Goal: Task Accomplishment & Management: Manage account settings

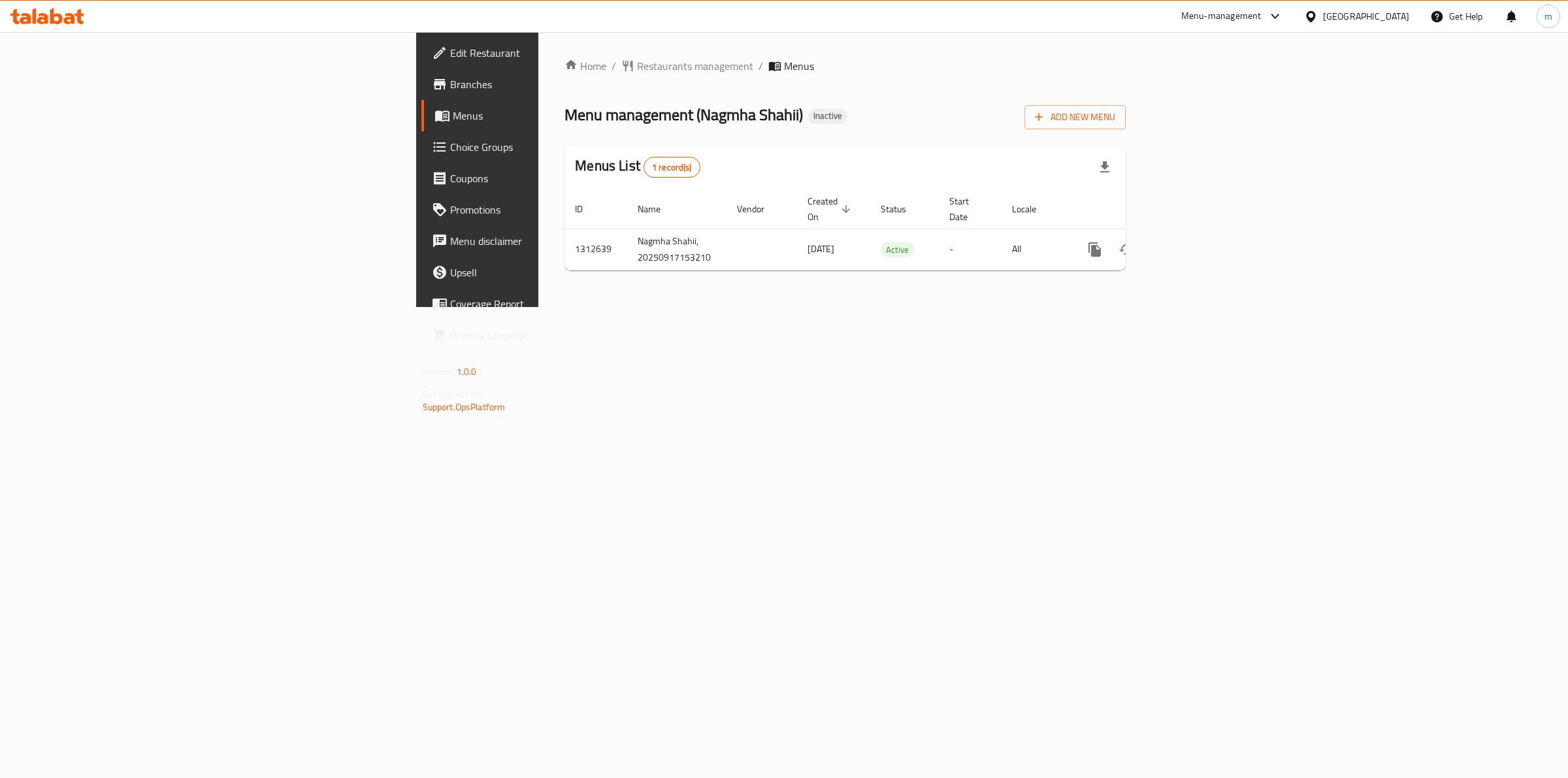
click at [450, 77] on span "Branches" at bounding box center [559, 85] width 217 height 16
click at [1115, 115] on span "Add New Menu" at bounding box center [1075, 117] width 80 height 16
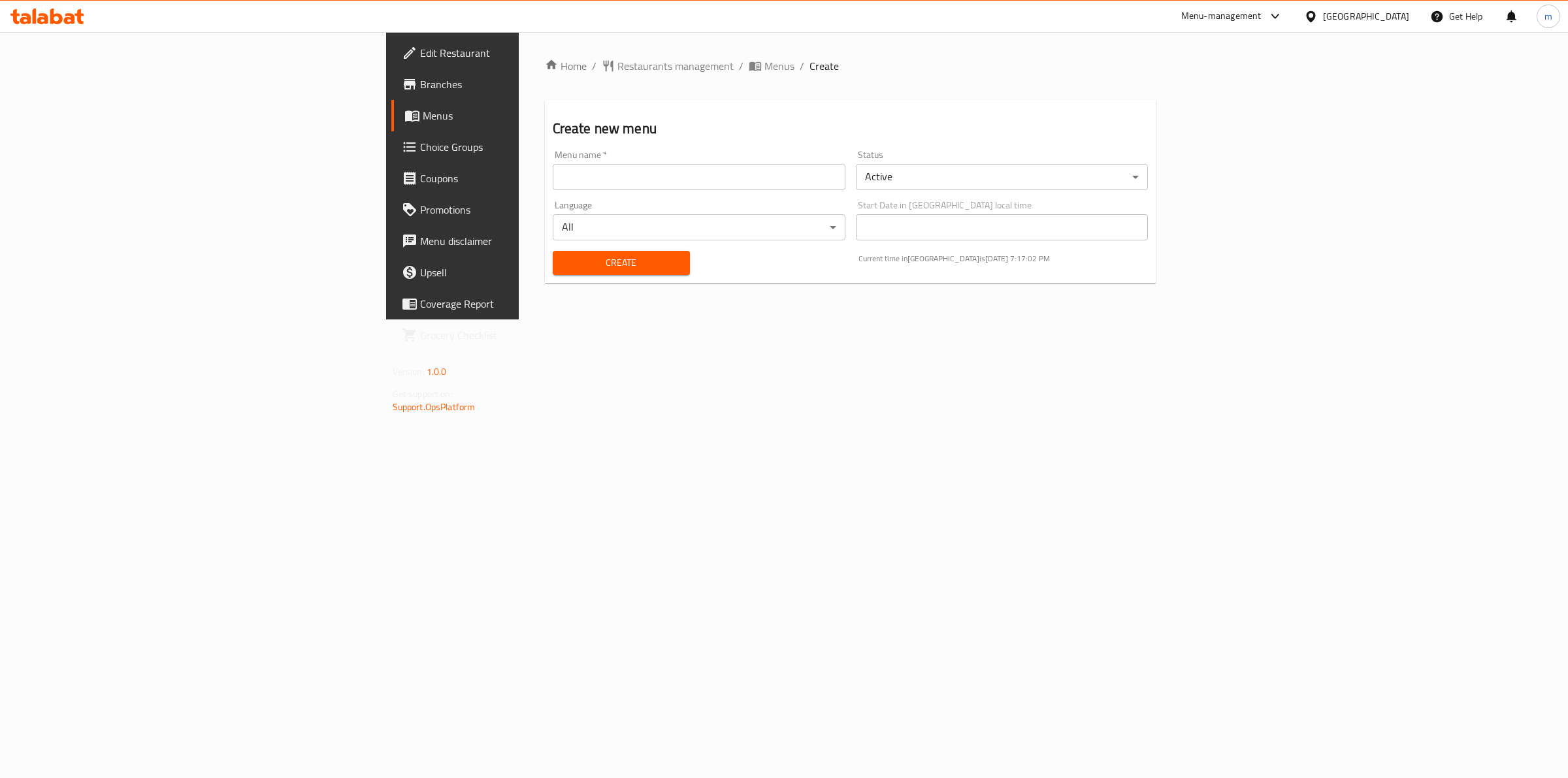
click at [556, 168] on input "text" at bounding box center [699, 177] width 292 height 26
type input "17/9/2025 .."
click at [563, 255] on span "Create" at bounding box center [621, 262] width 116 height 16
click at [392, 105] on link "Menus" at bounding box center [520, 115] width 257 height 31
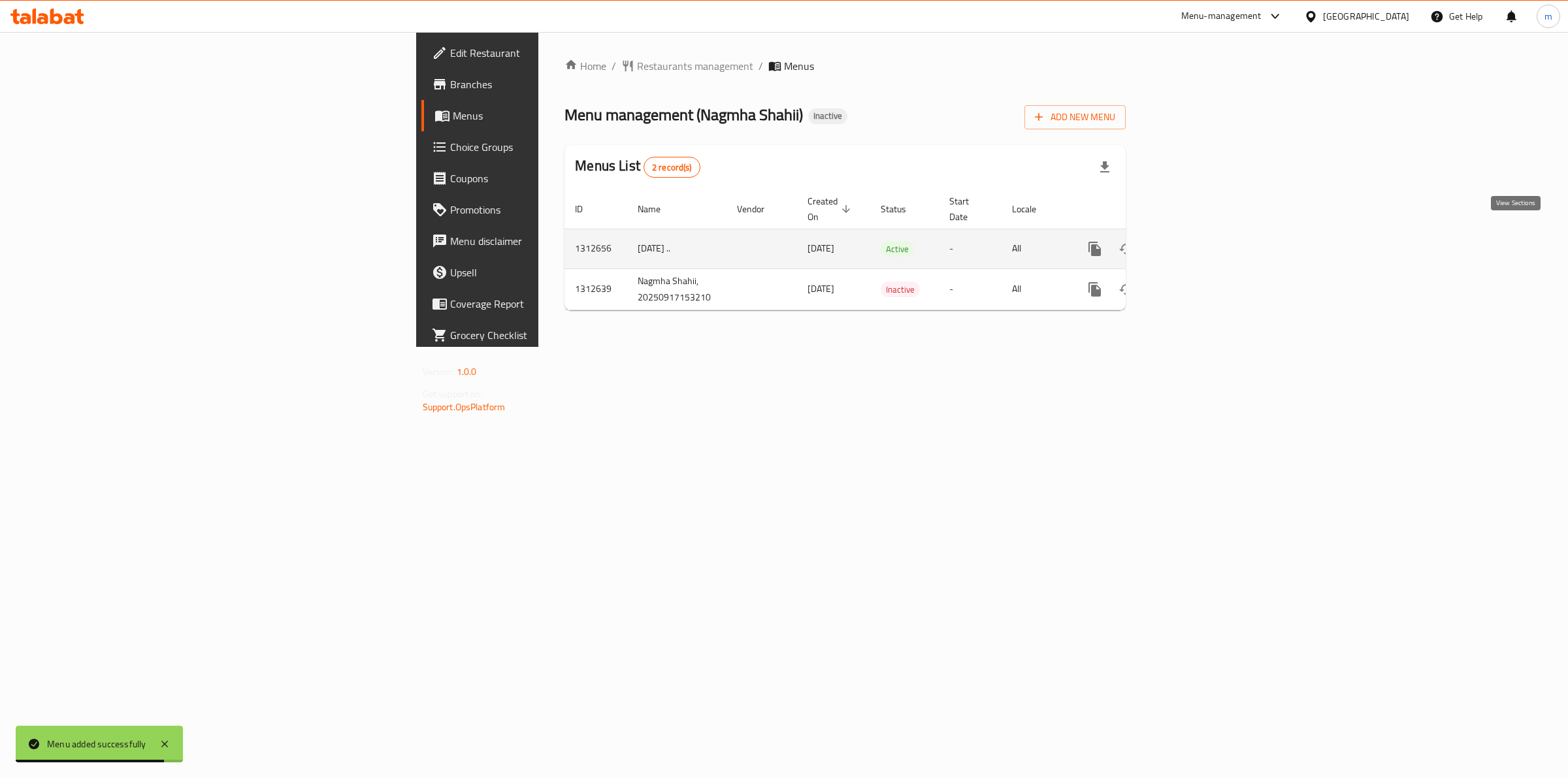
click at [1195, 243] on icon "enhanced table" at bounding box center [1189, 249] width 12 height 12
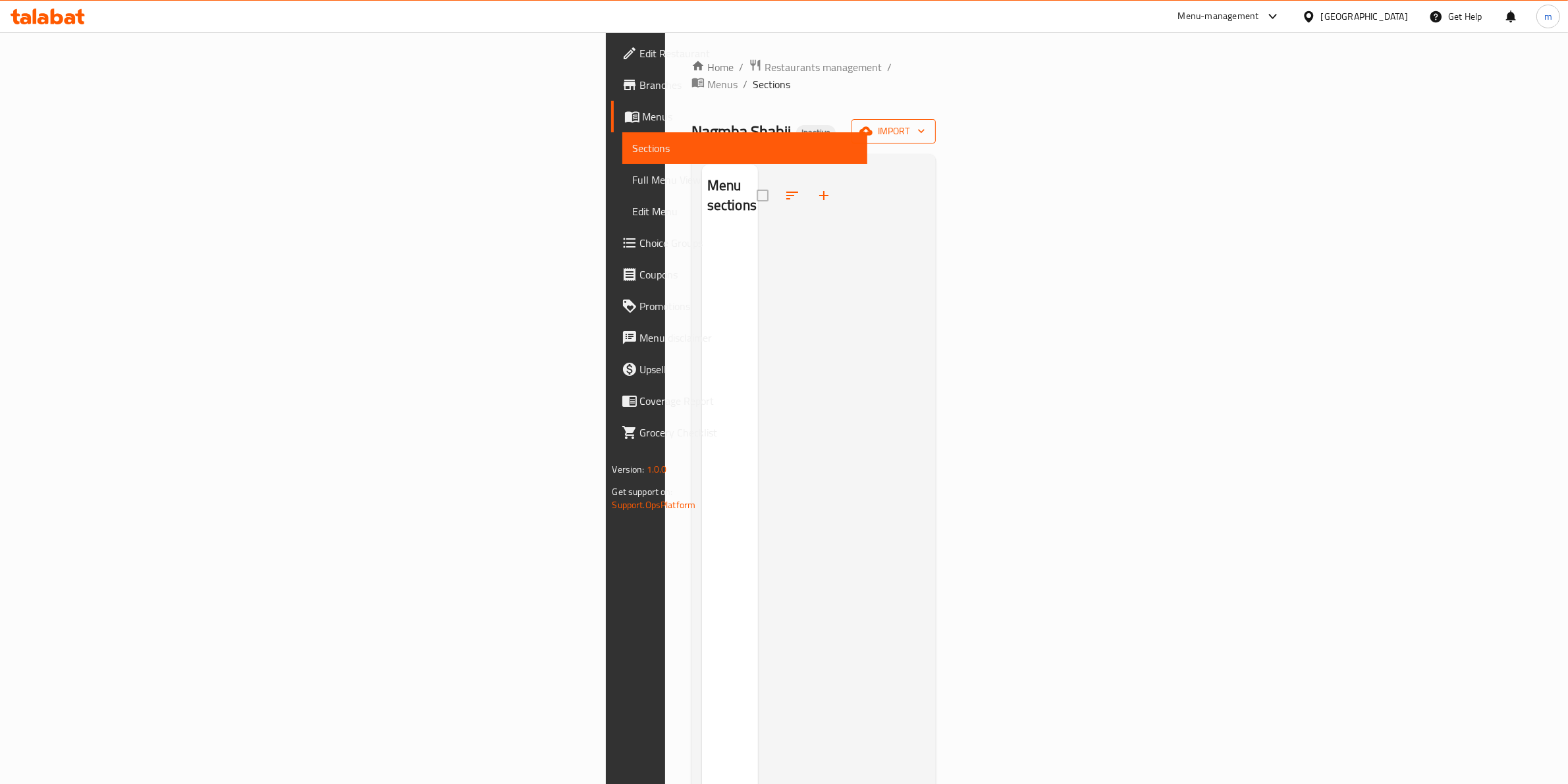
click at [928, 124] on icon "button" at bounding box center [921, 131] width 13 height 13
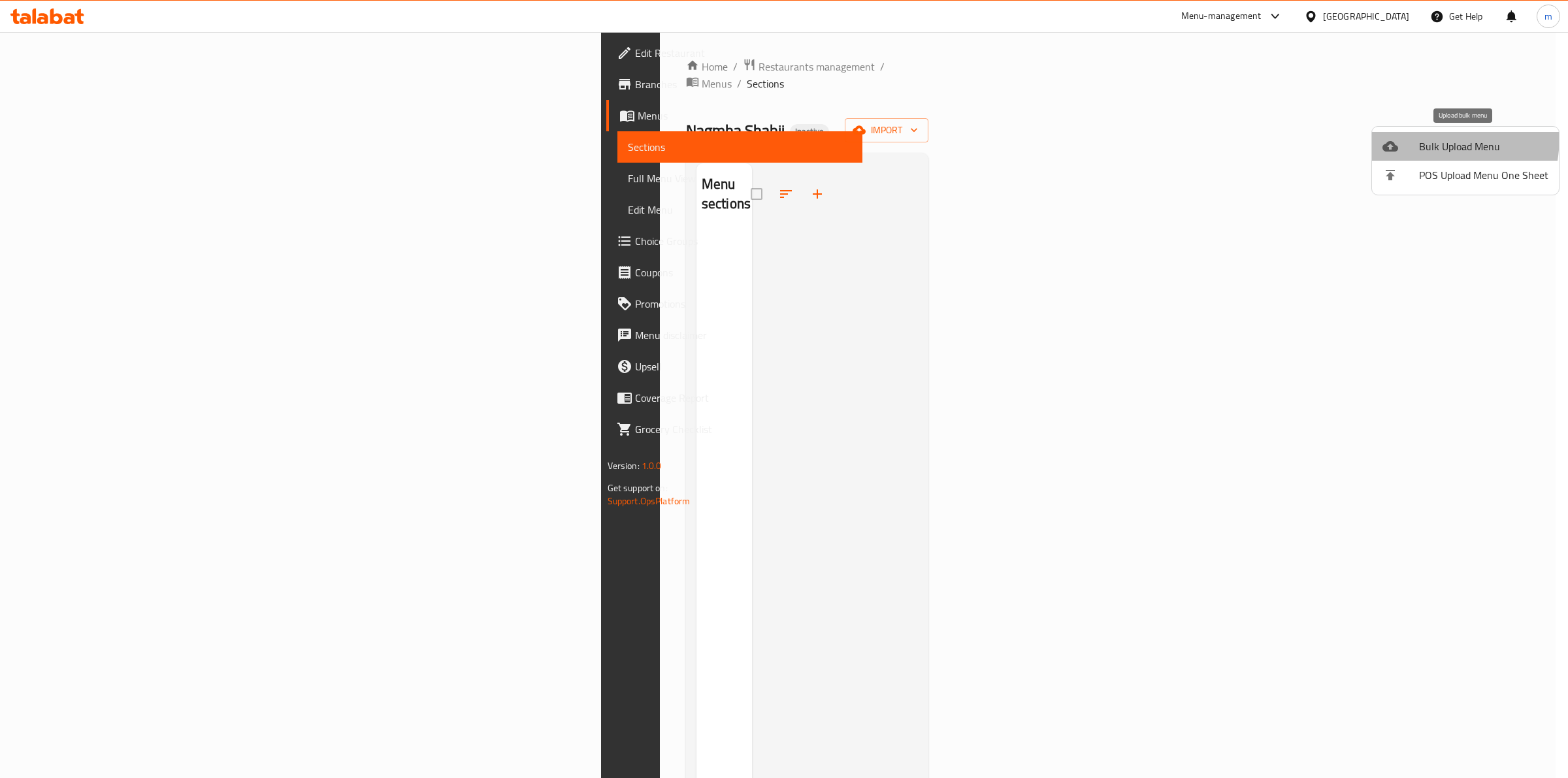
click at [1392, 135] on li "Bulk Upload Menu" at bounding box center [1466, 146] width 187 height 28
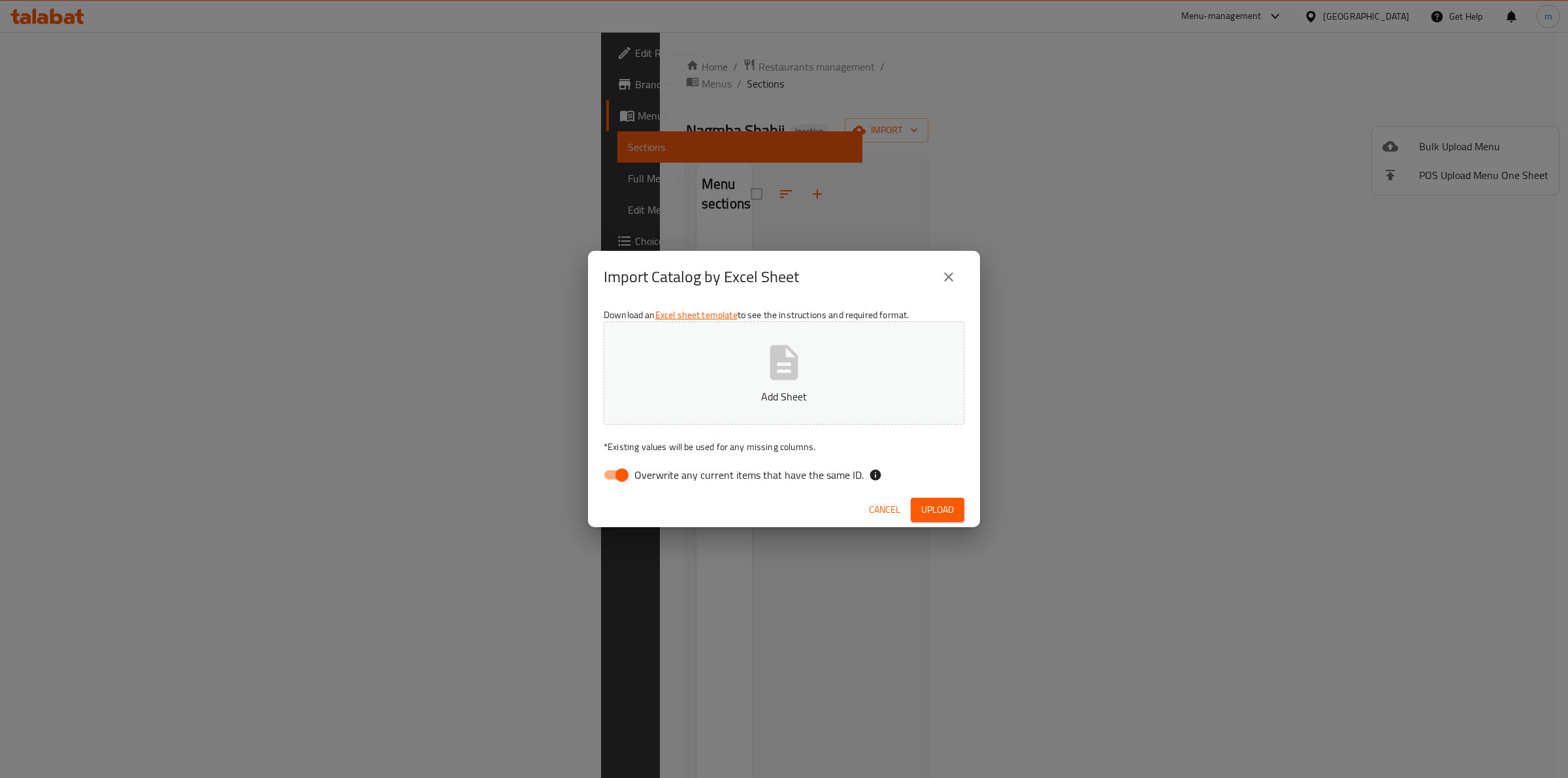
click at [614, 472] on input "Overwrite any current items that have the same ID." at bounding box center [622, 475] width 74 height 25
checkbox input "false"
click at [946, 506] on span "Upload" at bounding box center [937, 510] width 33 height 16
drag, startPoint x: 1425, startPoint y: 416, endPoint x: 1254, endPoint y: 410, distance: 171.1
click at [1425, 416] on div "Import Catalog by Excel Sheet Download an Excel sheet template to see the instr…" at bounding box center [784, 389] width 1568 height 778
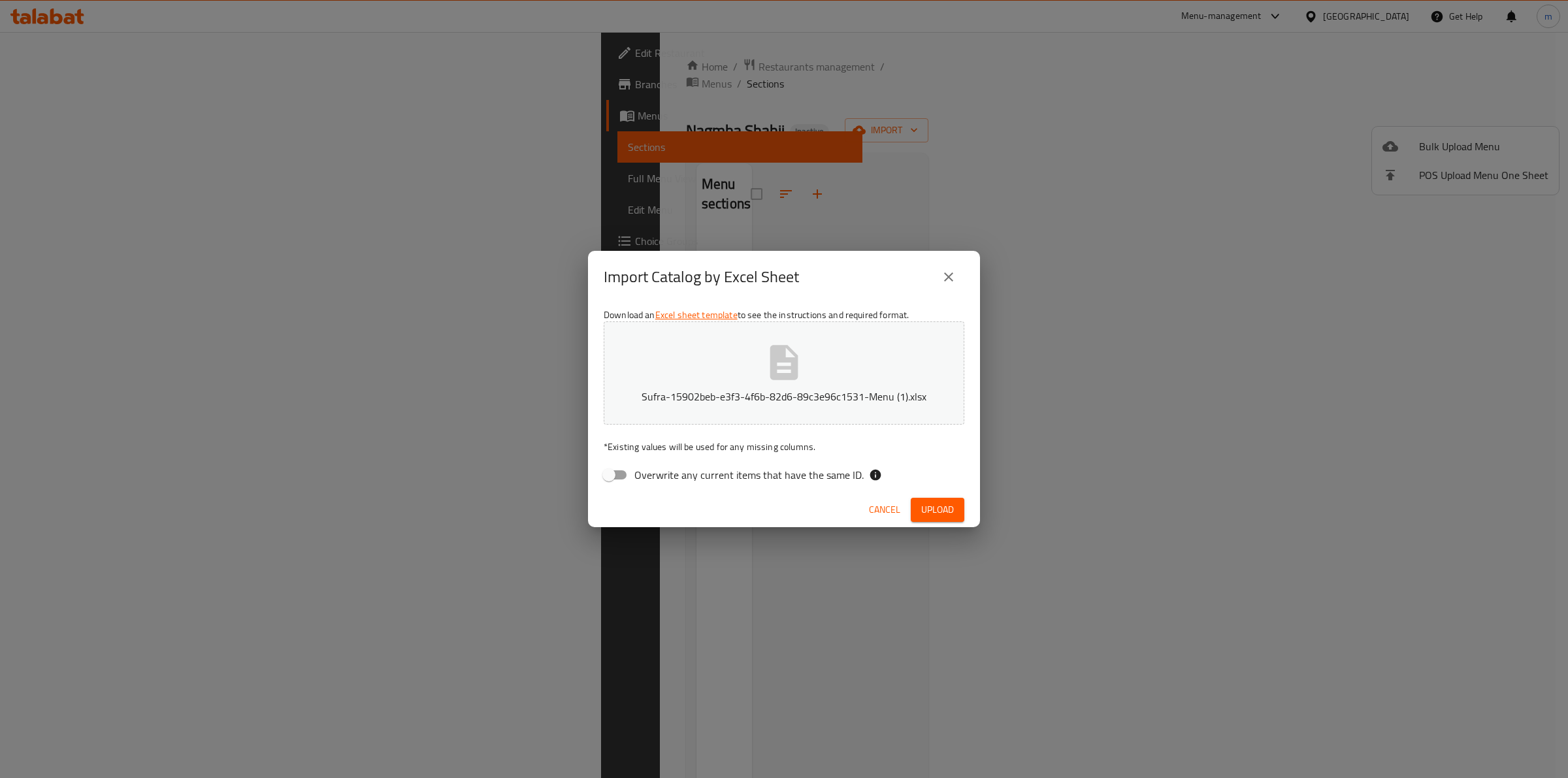
click at [961, 176] on div "Import Catalog by Excel Sheet Download an Excel sheet template to see the instr…" at bounding box center [784, 389] width 1568 height 778
click at [948, 276] on icon "close" at bounding box center [949, 277] width 9 height 9
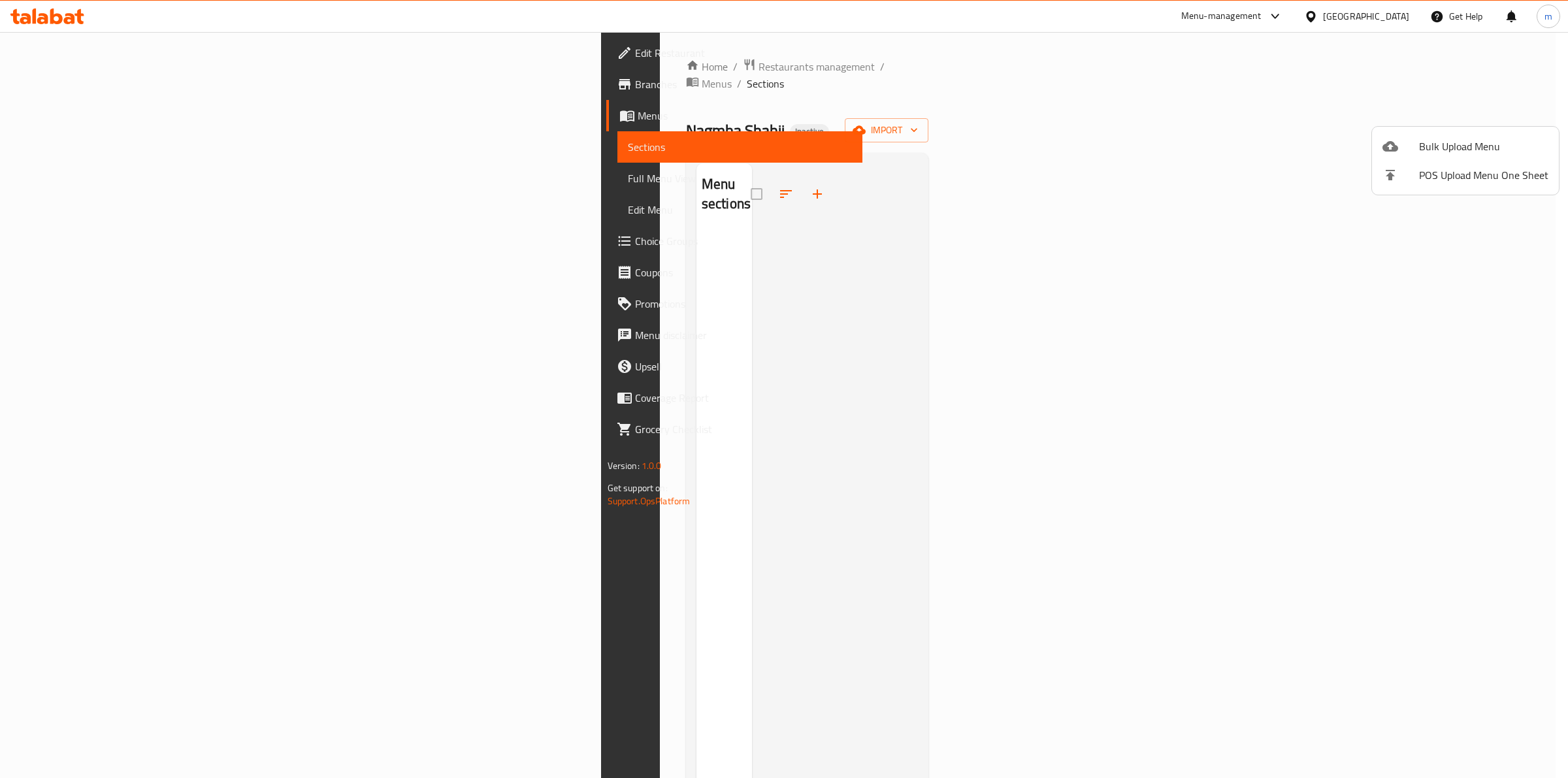
click at [1500, 397] on div at bounding box center [784, 389] width 1568 height 778
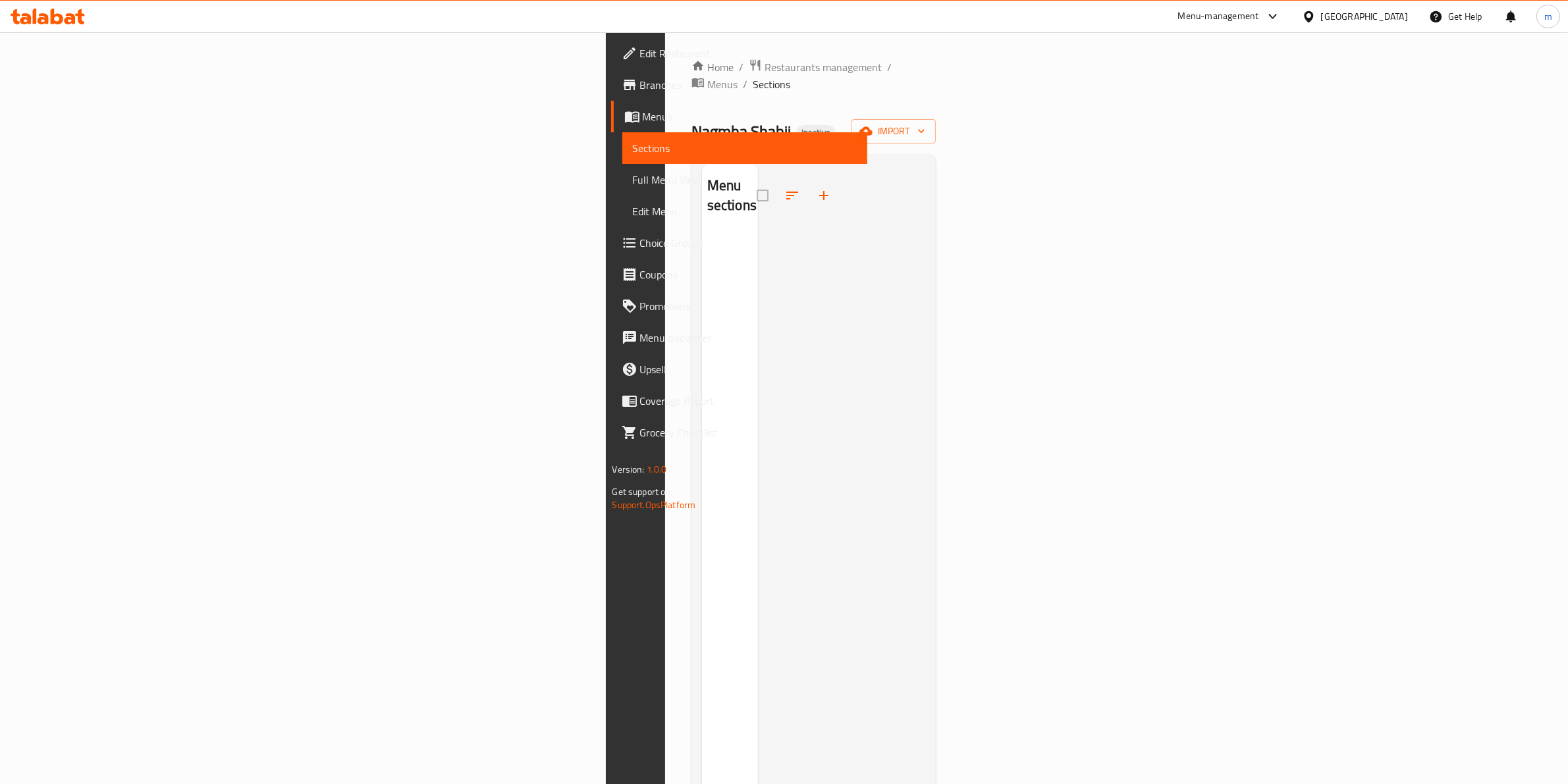
click at [611, 94] on link "Branches" at bounding box center [739, 84] width 257 height 32
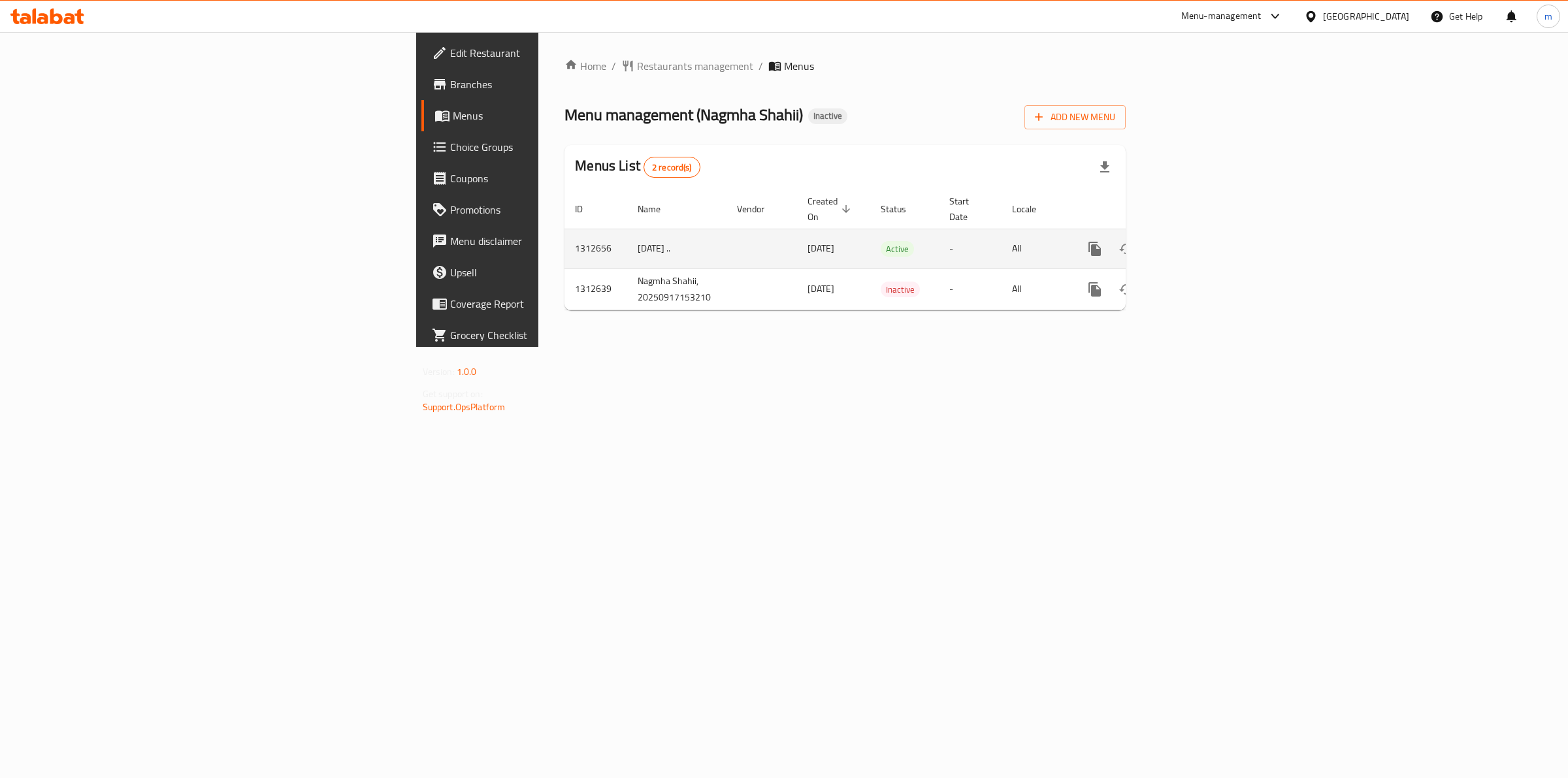
drag, startPoint x: 350, startPoint y: 232, endPoint x: 419, endPoint y: 226, distance: 69.3
click at [627, 229] on td "17/9/2025 .." at bounding box center [677, 249] width 99 height 40
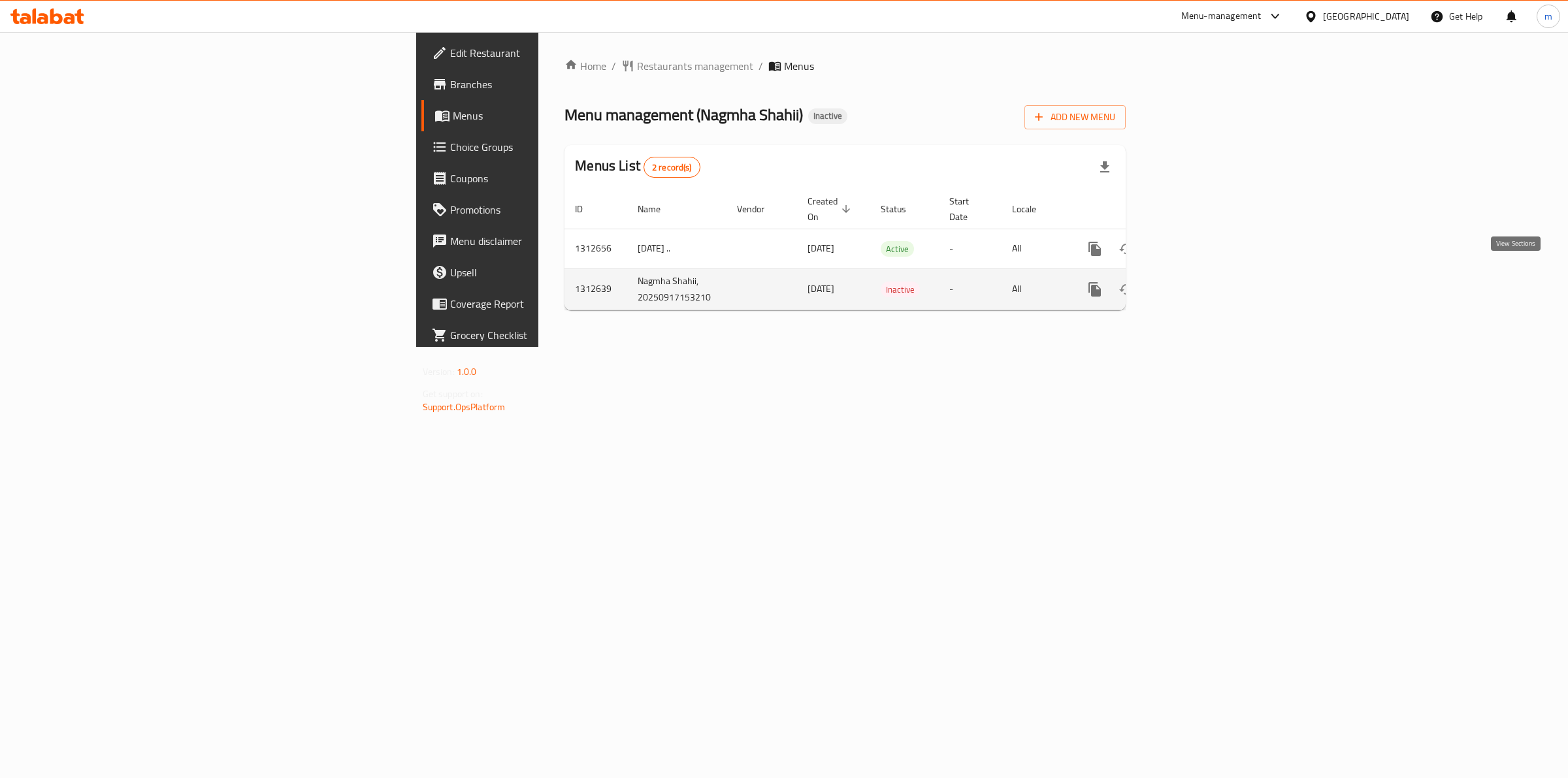
click at [1195, 284] on icon "enhanced table" at bounding box center [1189, 289] width 12 height 12
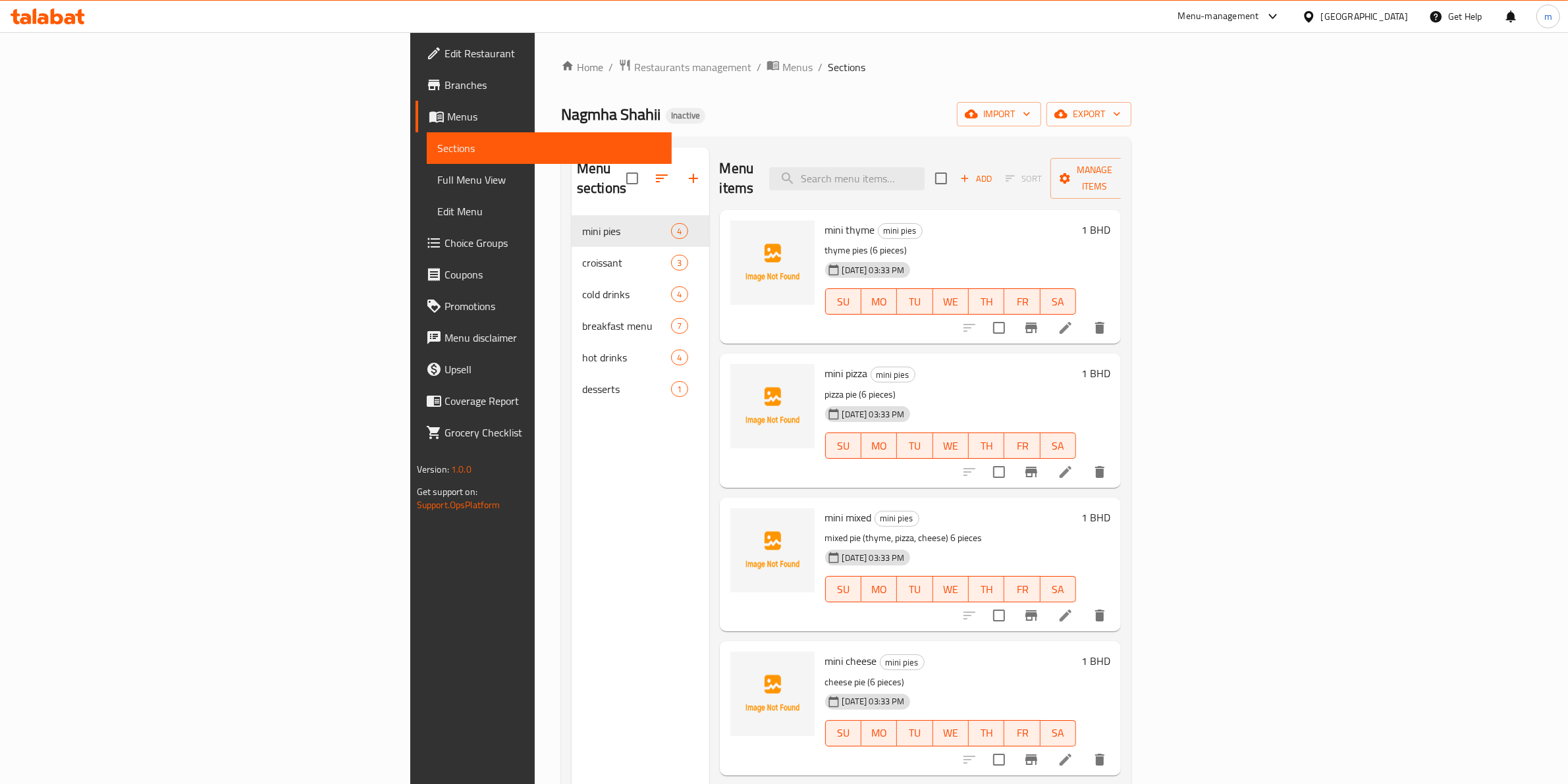
click at [437, 184] on span "Full Menu View" at bounding box center [550, 180] width 225 height 16
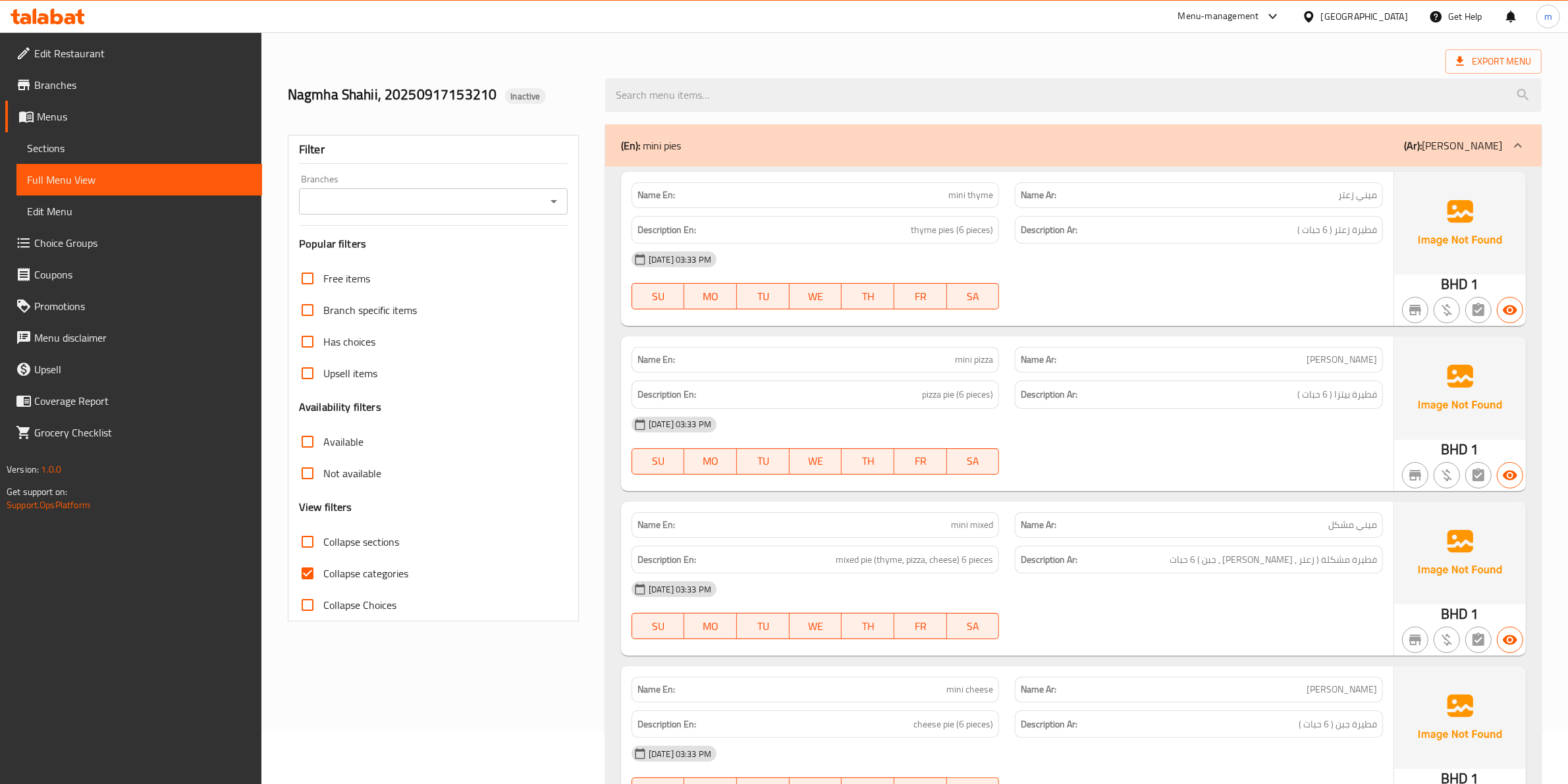
scroll to position [82, 0]
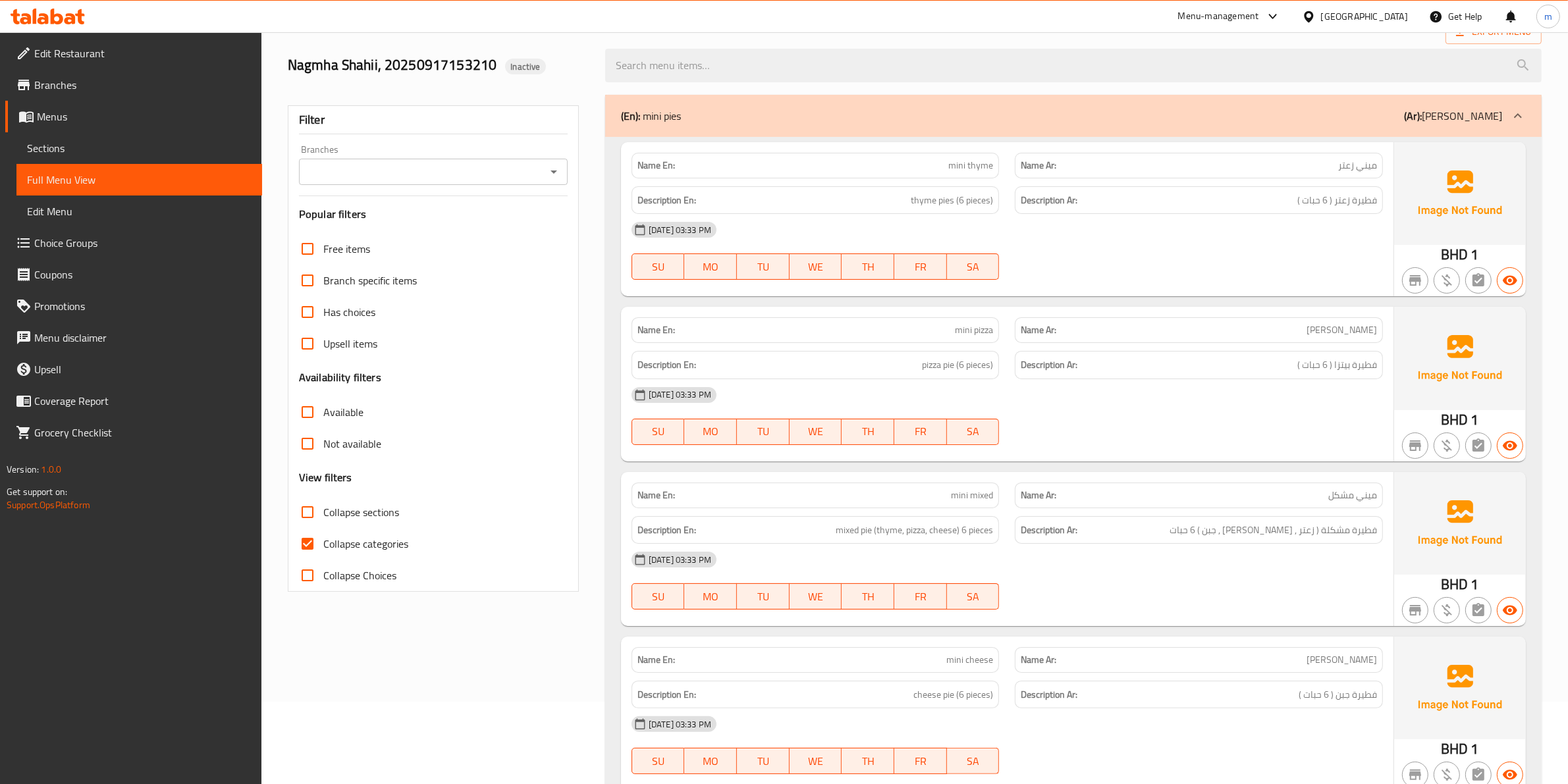
click at [356, 538] on span "Collapse categories" at bounding box center [366, 544] width 85 height 16
click at [323, 538] on input "Collapse categories" at bounding box center [307, 544] width 32 height 32
checkbox input "false"
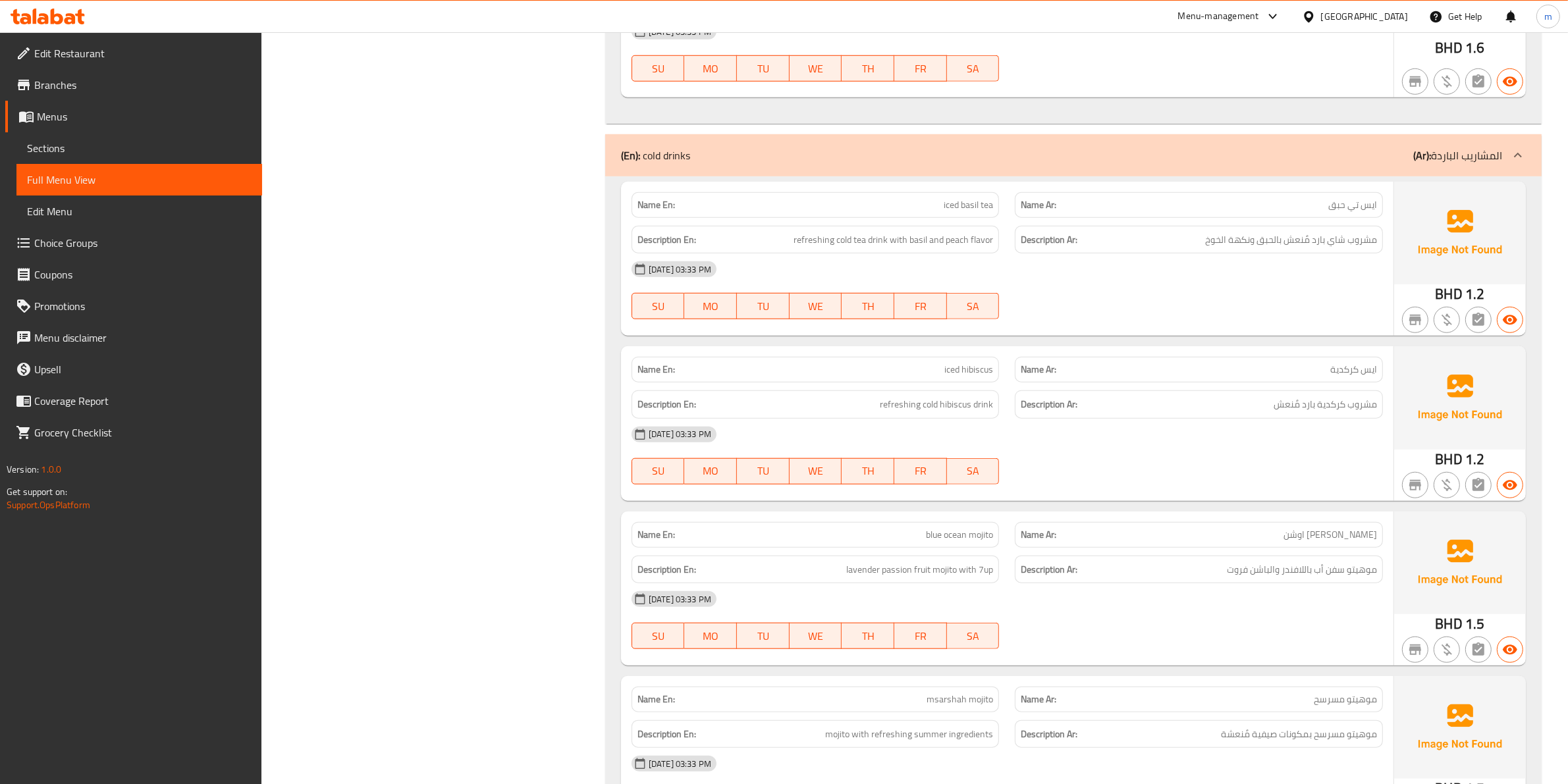
scroll to position [1399, 0]
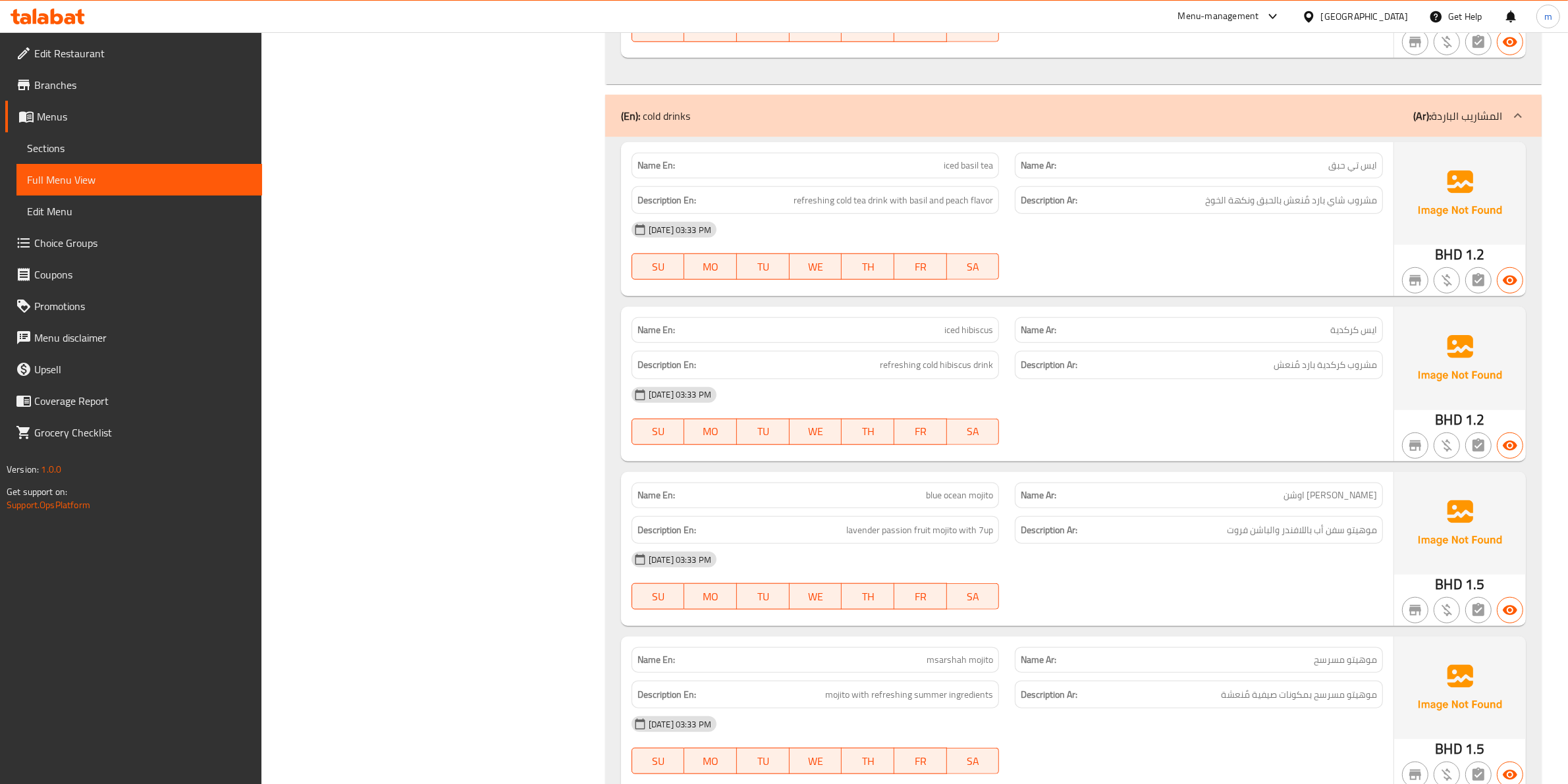
click at [1050, 672] on div "Name Ar: موهيتو مسرسح" at bounding box center [1199, 660] width 368 height 26
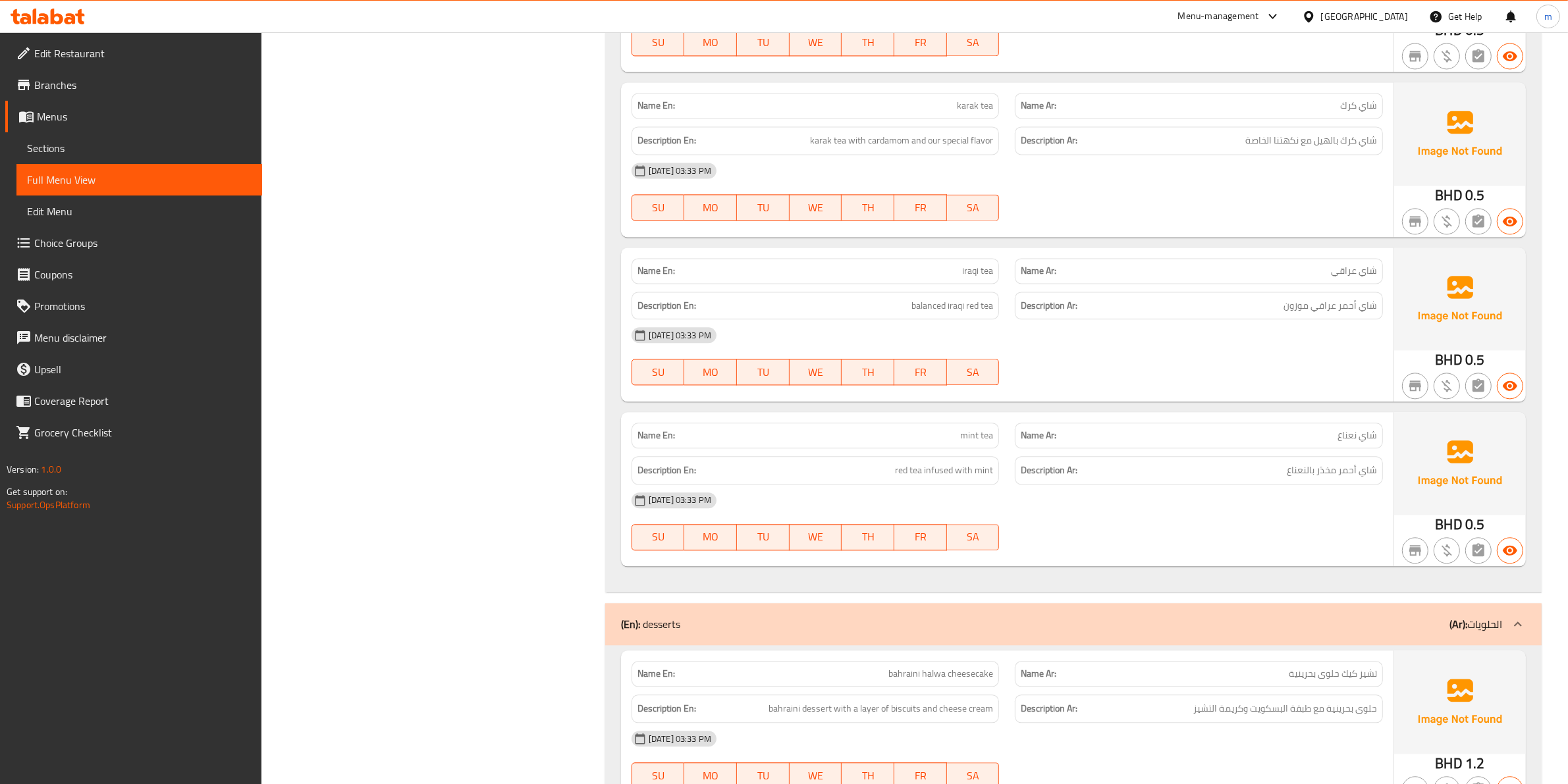
scroll to position [3691, 0]
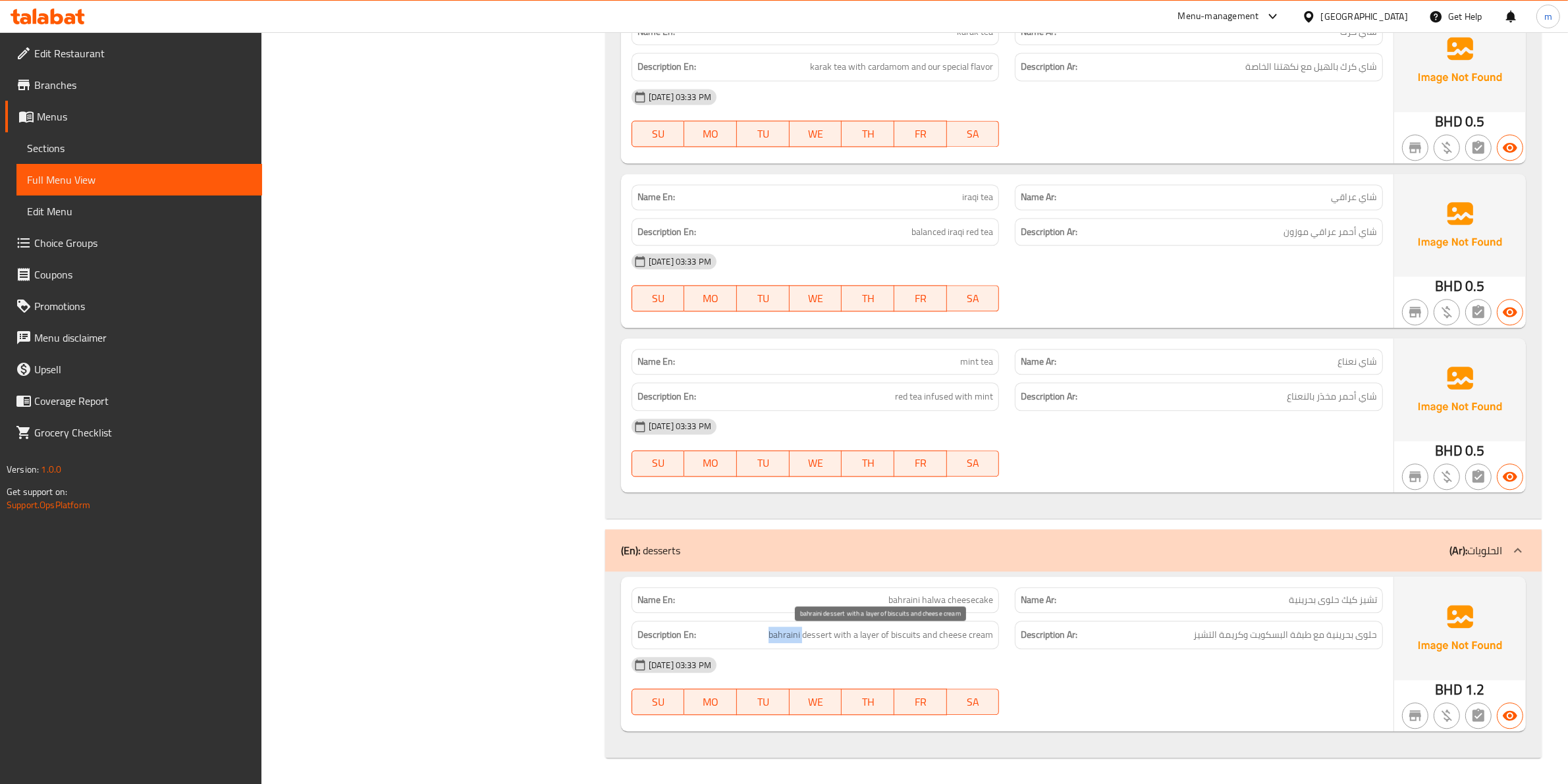
drag, startPoint x: 768, startPoint y: 636, endPoint x: 803, endPoint y: 630, distance: 35.5
click at [803, 630] on h6 "Description En: bahraini dessert with a layer of biscuits and cheese cream" at bounding box center [815, 635] width 357 height 16
copy span "bahraini"
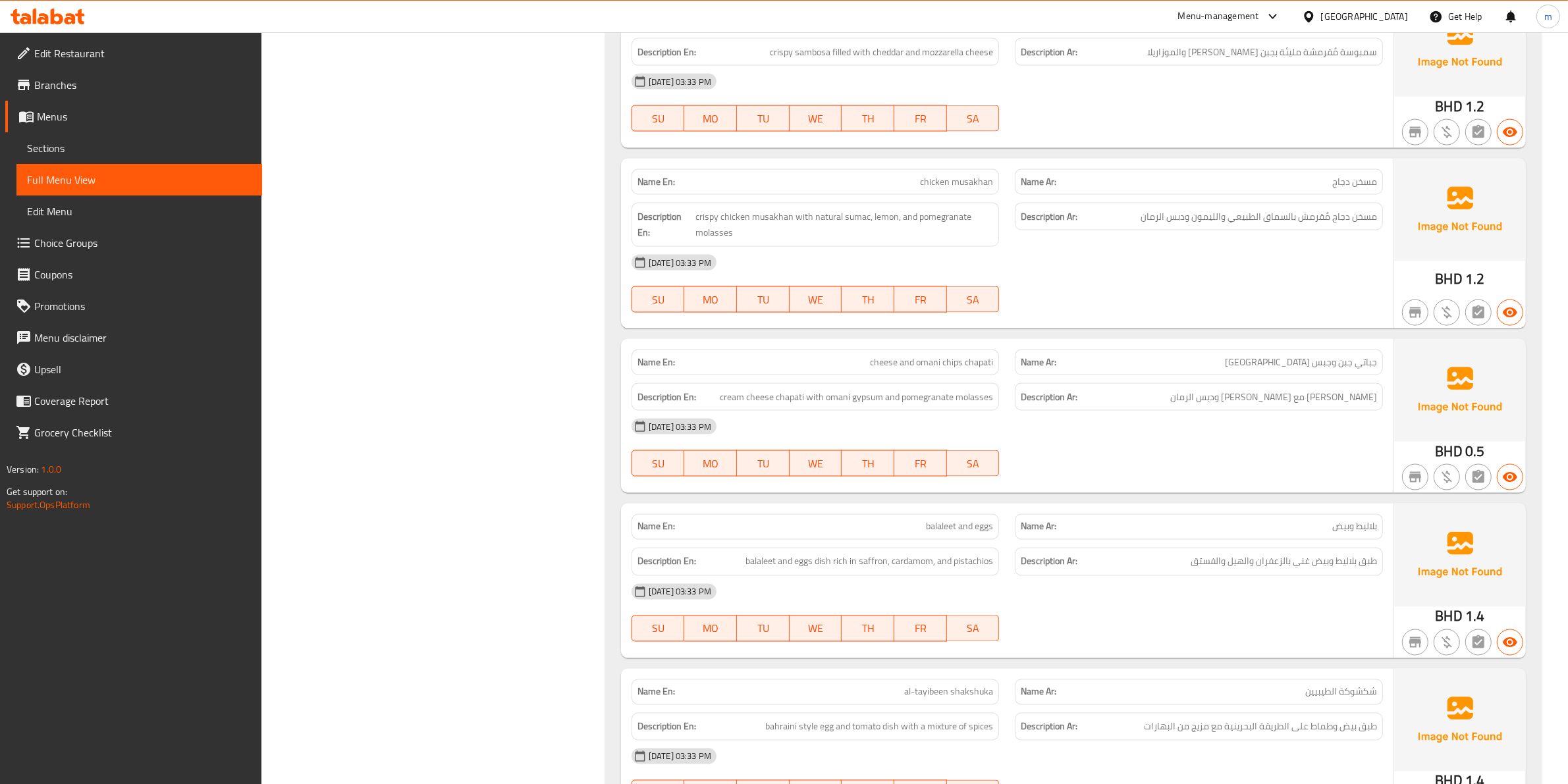
scroll to position [2621, 0]
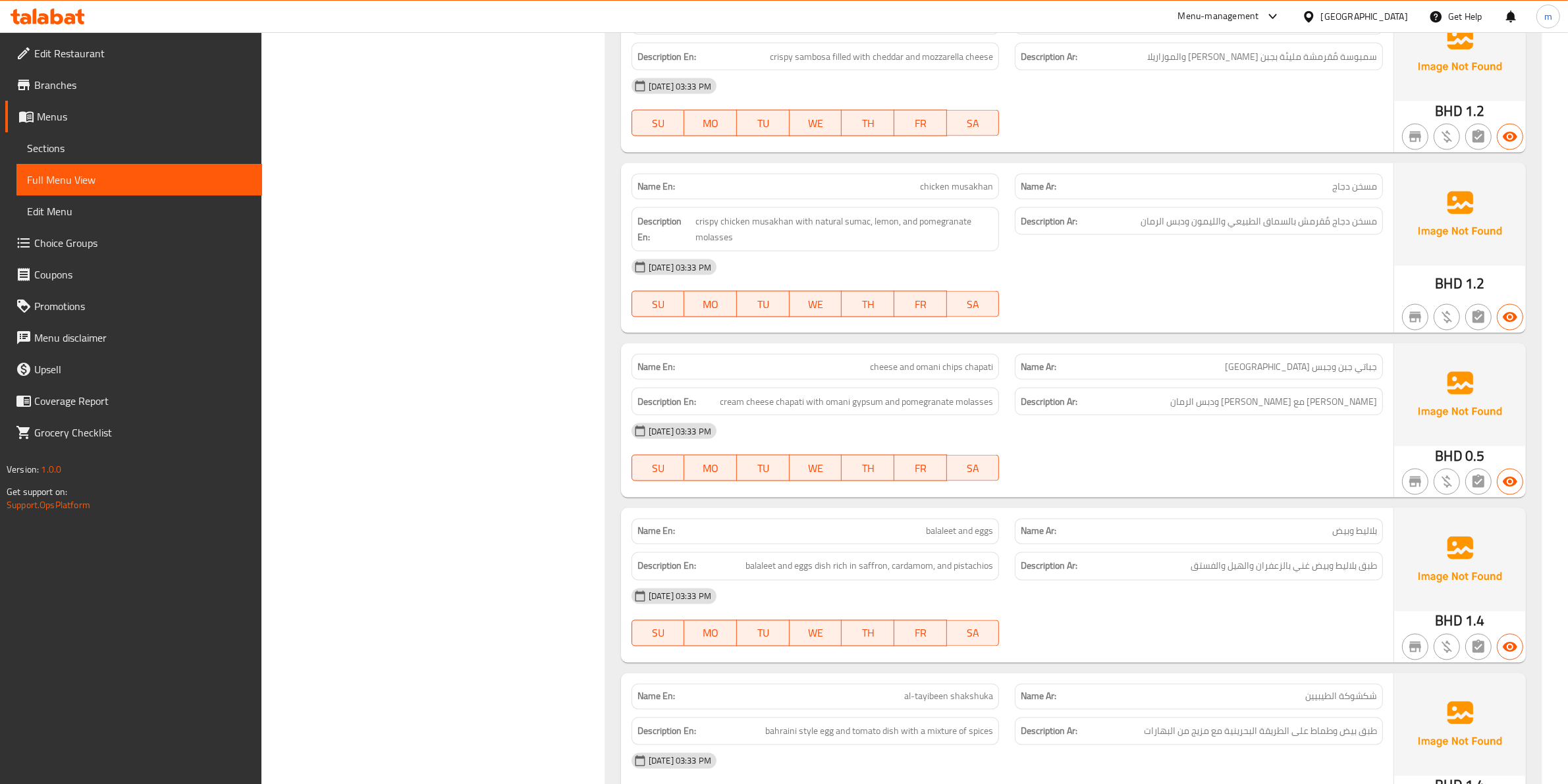
click at [99, 126] on link "Menus" at bounding box center [133, 116] width 257 height 32
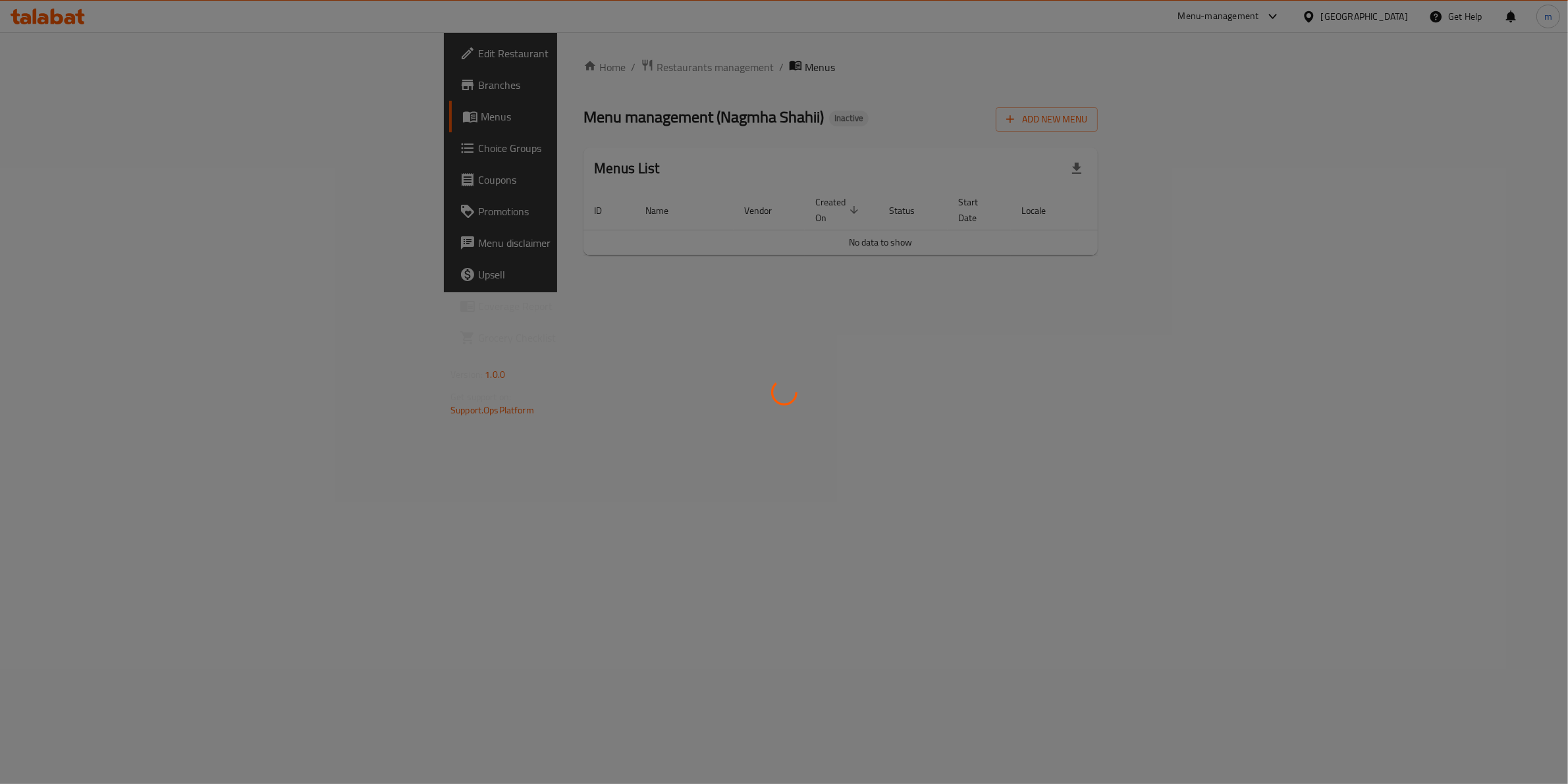
click at [99, 121] on div at bounding box center [784, 392] width 1568 height 784
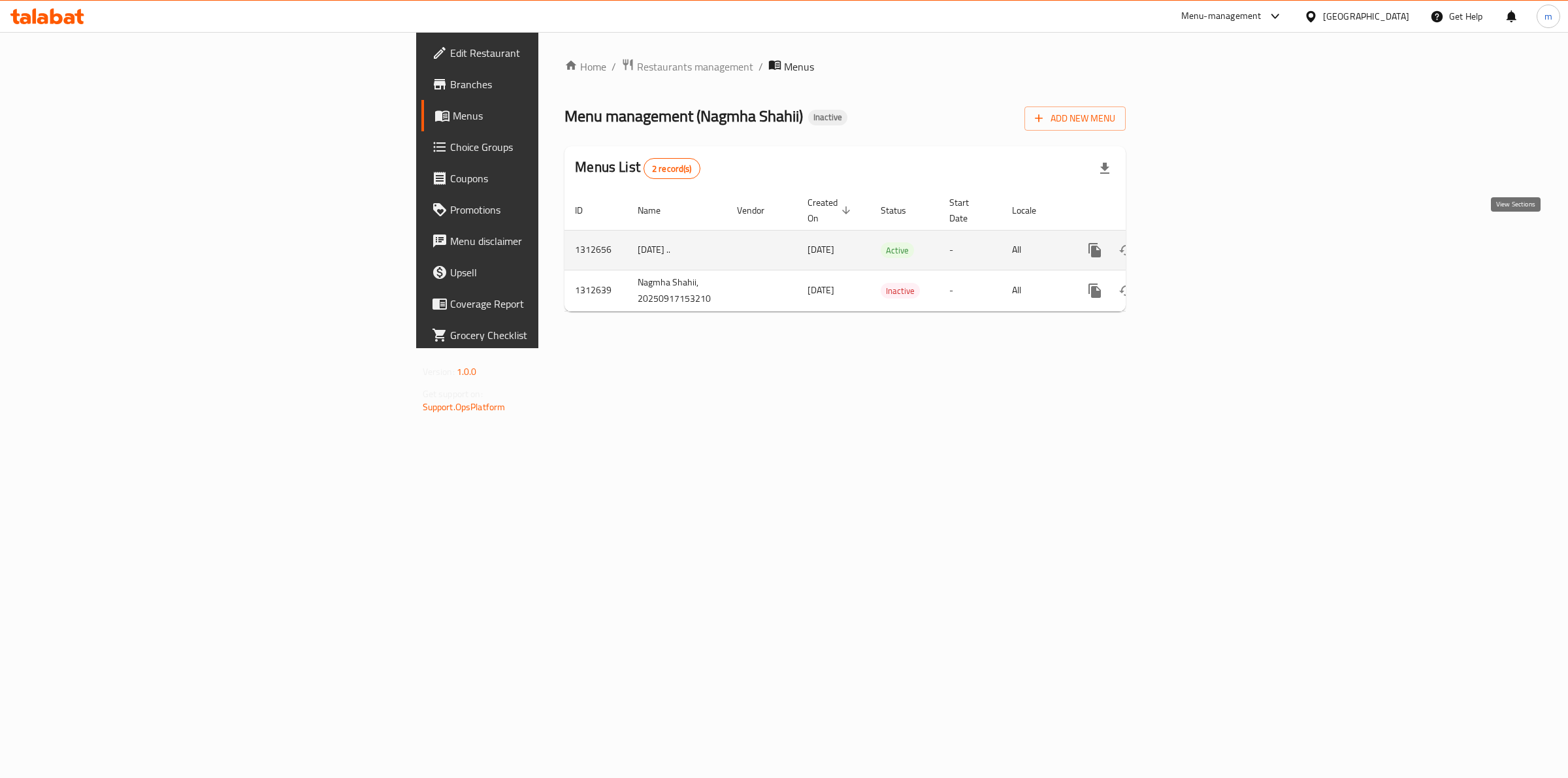
click at [1197, 242] on icon "enhanced table" at bounding box center [1189, 250] width 16 height 16
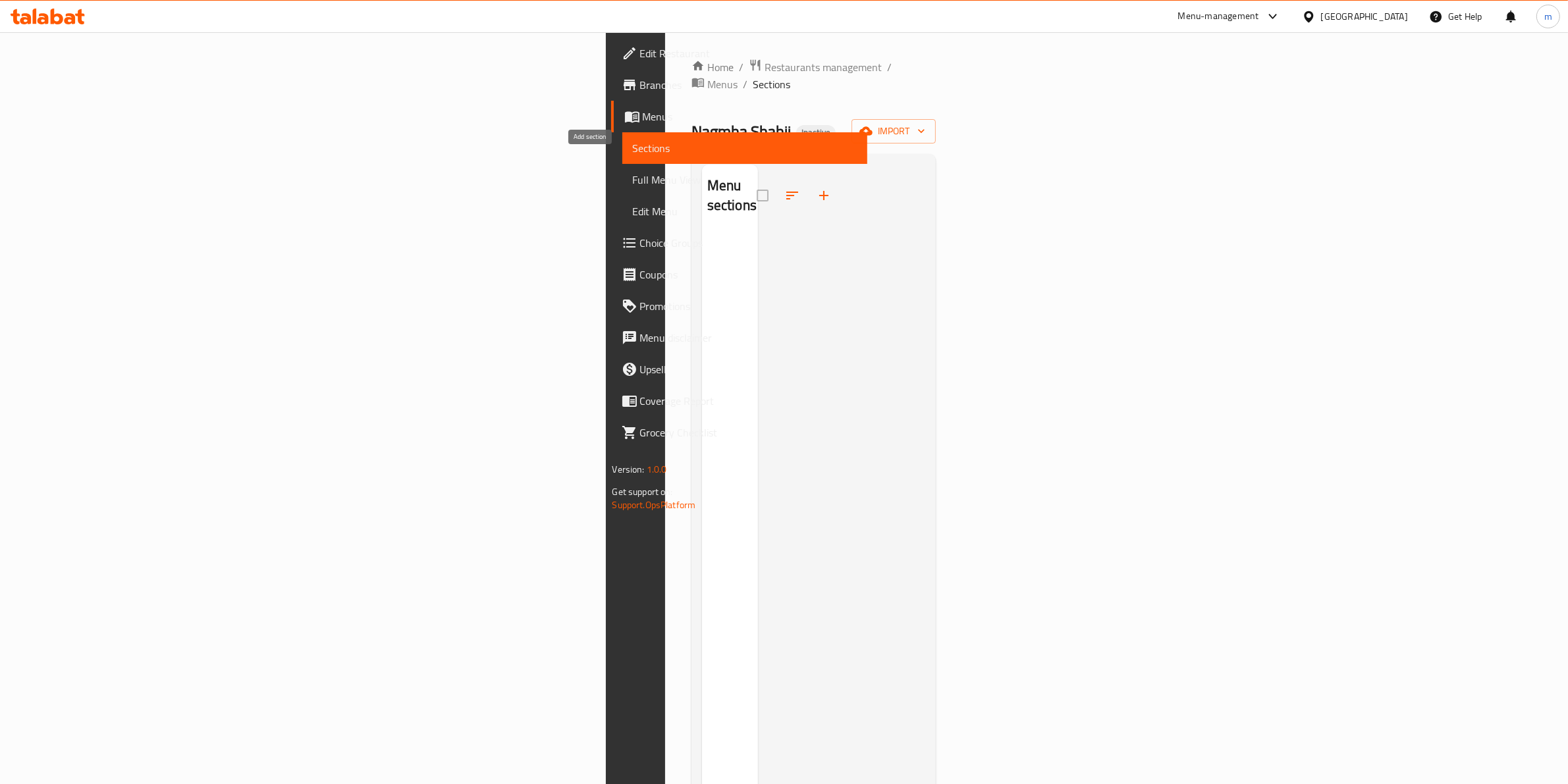
click at [808, 180] on button "button" at bounding box center [823, 195] width 32 height 32
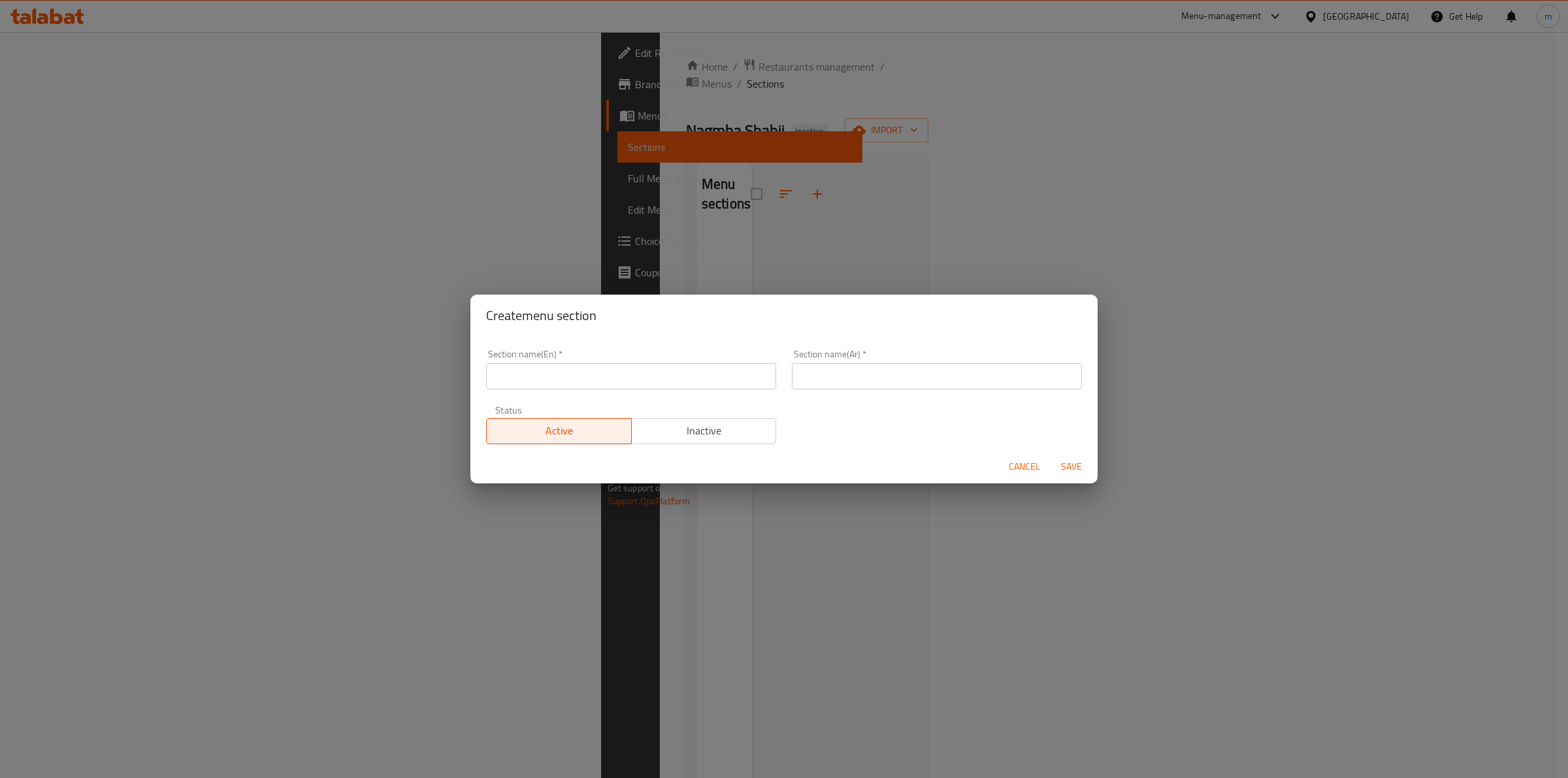
click at [1080, 217] on div "Create menu section Section name(En)   * Section name(En) * Section name(Ar)   …" at bounding box center [784, 389] width 1568 height 778
click at [1026, 462] on span "Cancel" at bounding box center [1024, 467] width 31 height 16
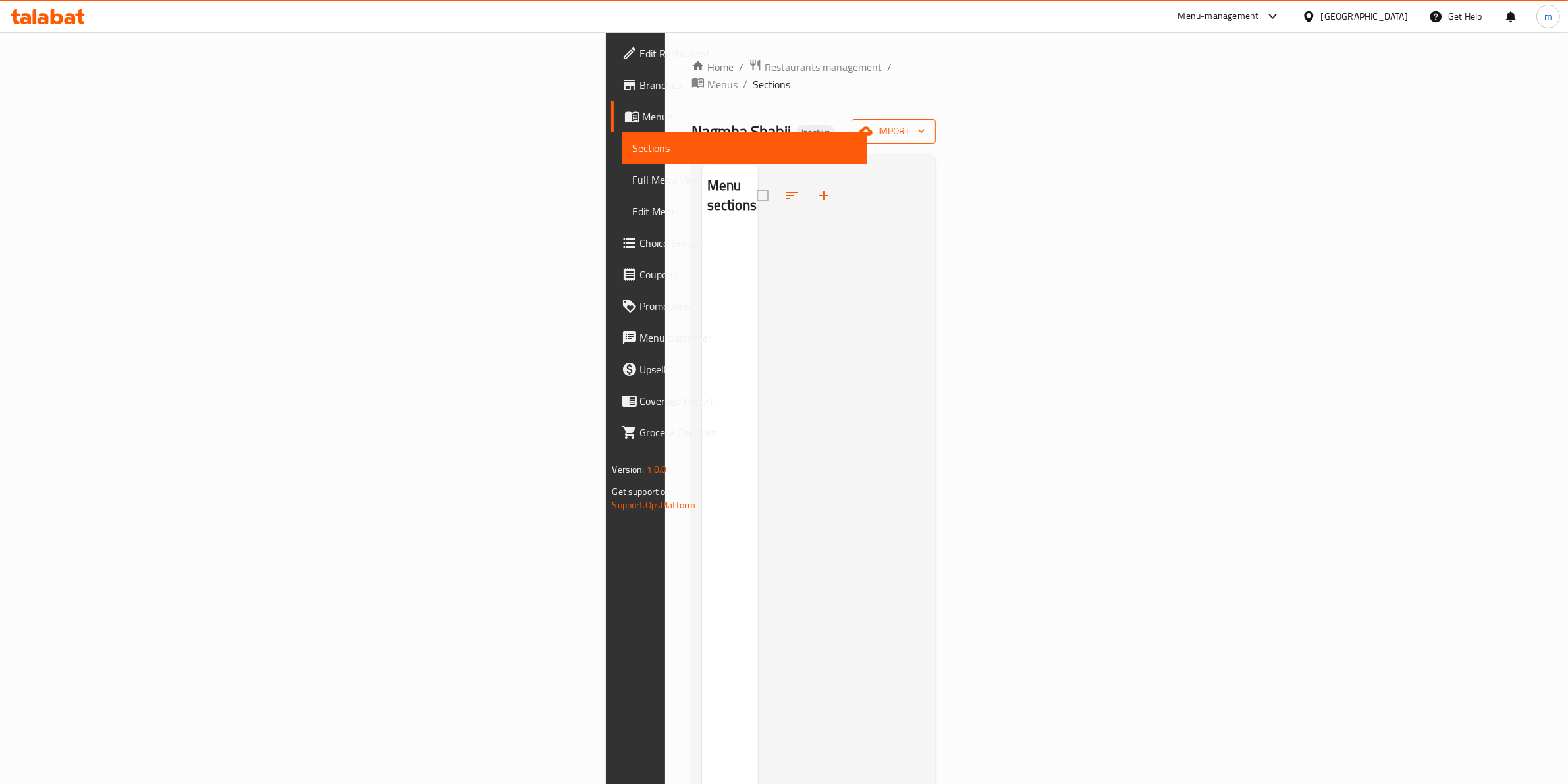
click at [928, 124] on icon "button" at bounding box center [921, 131] width 13 height 13
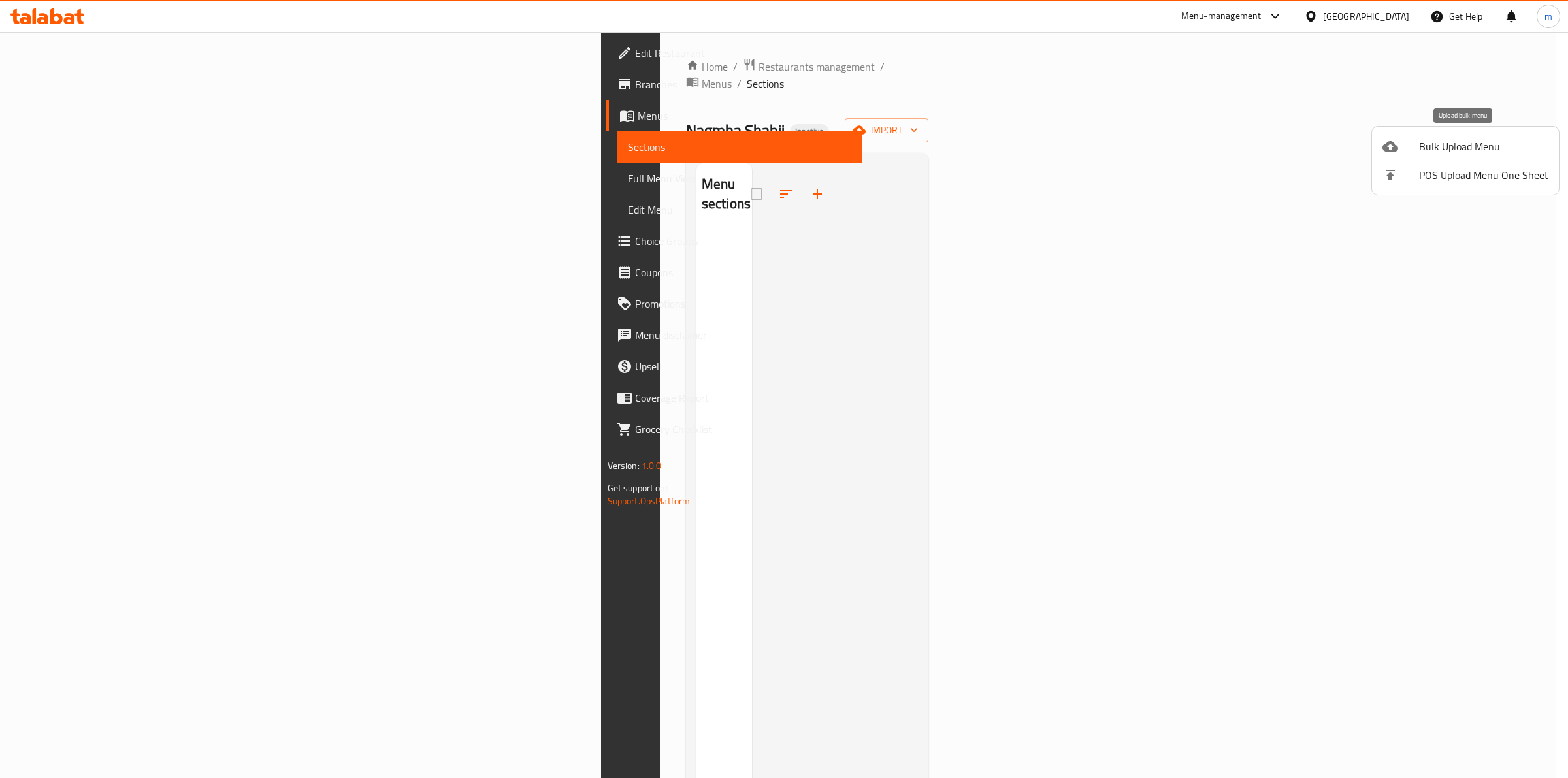
click at [1497, 141] on span "Bulk Upload Menu" at bounding box center [1483, 147] width 129 height 16
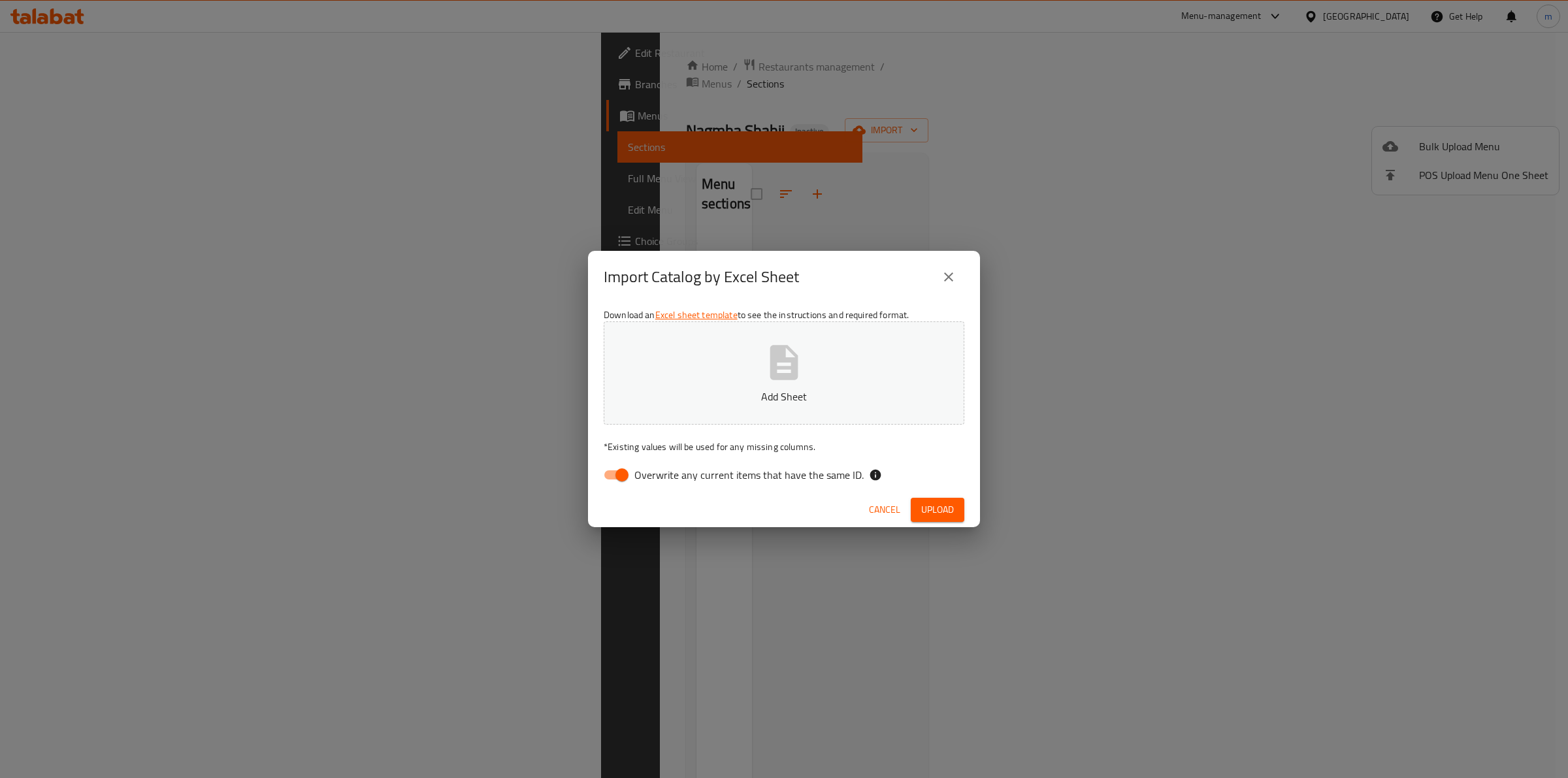
click at [618, 482] on input "Overwrite any current items that have the same ID." at bounding box center [622, 475] width 74 height 25
checkbox input "false"
click at [931, 505] on span "Upload" at bounding box center [937, 510] width 33 height 16
click at [944, 502] on span "Upload" at bounding box center [937, 510] width 33 height 16
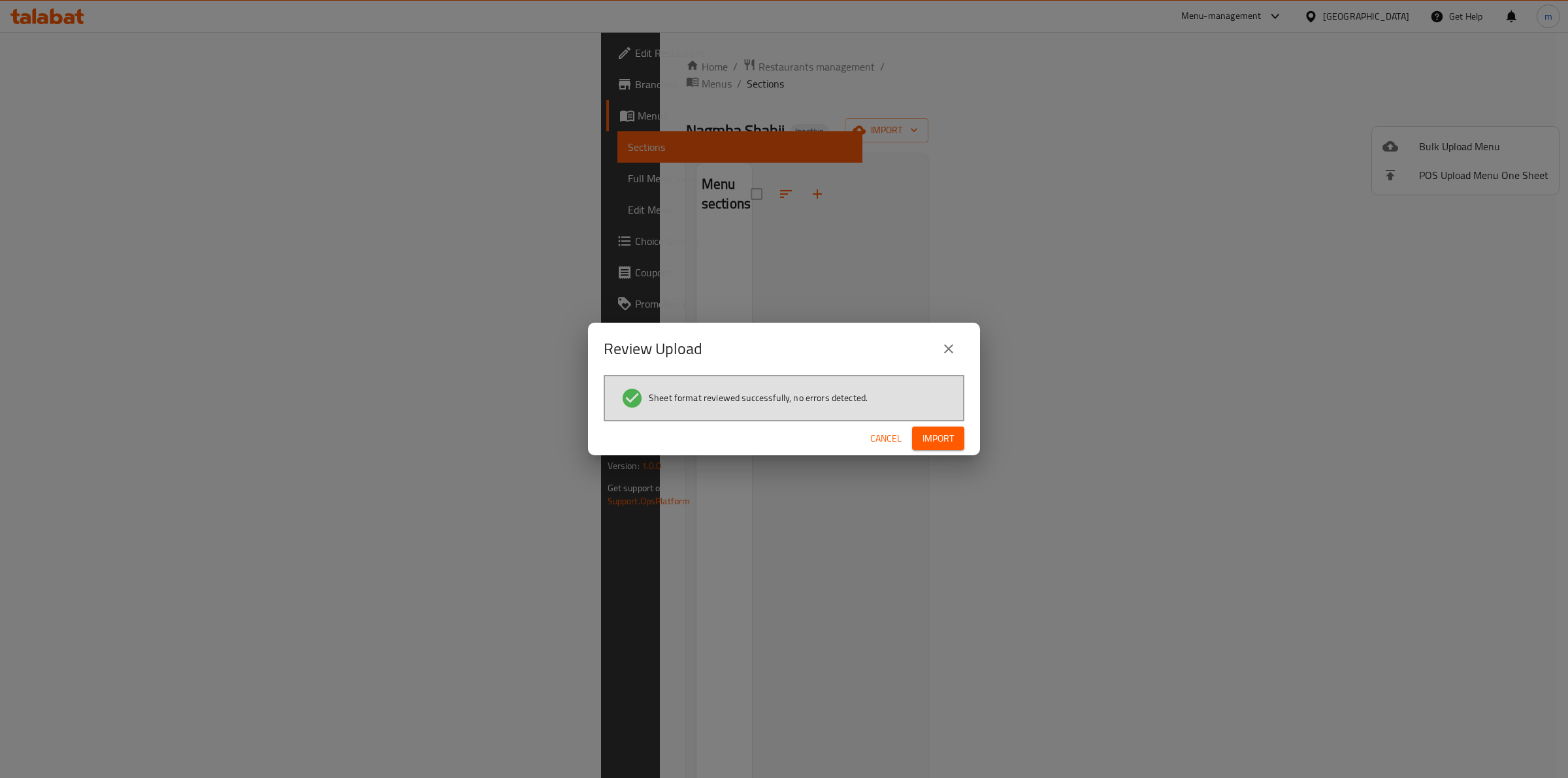
click at [923, 433] on span "Import" at bounding box center [938, 438] width 31 height 16
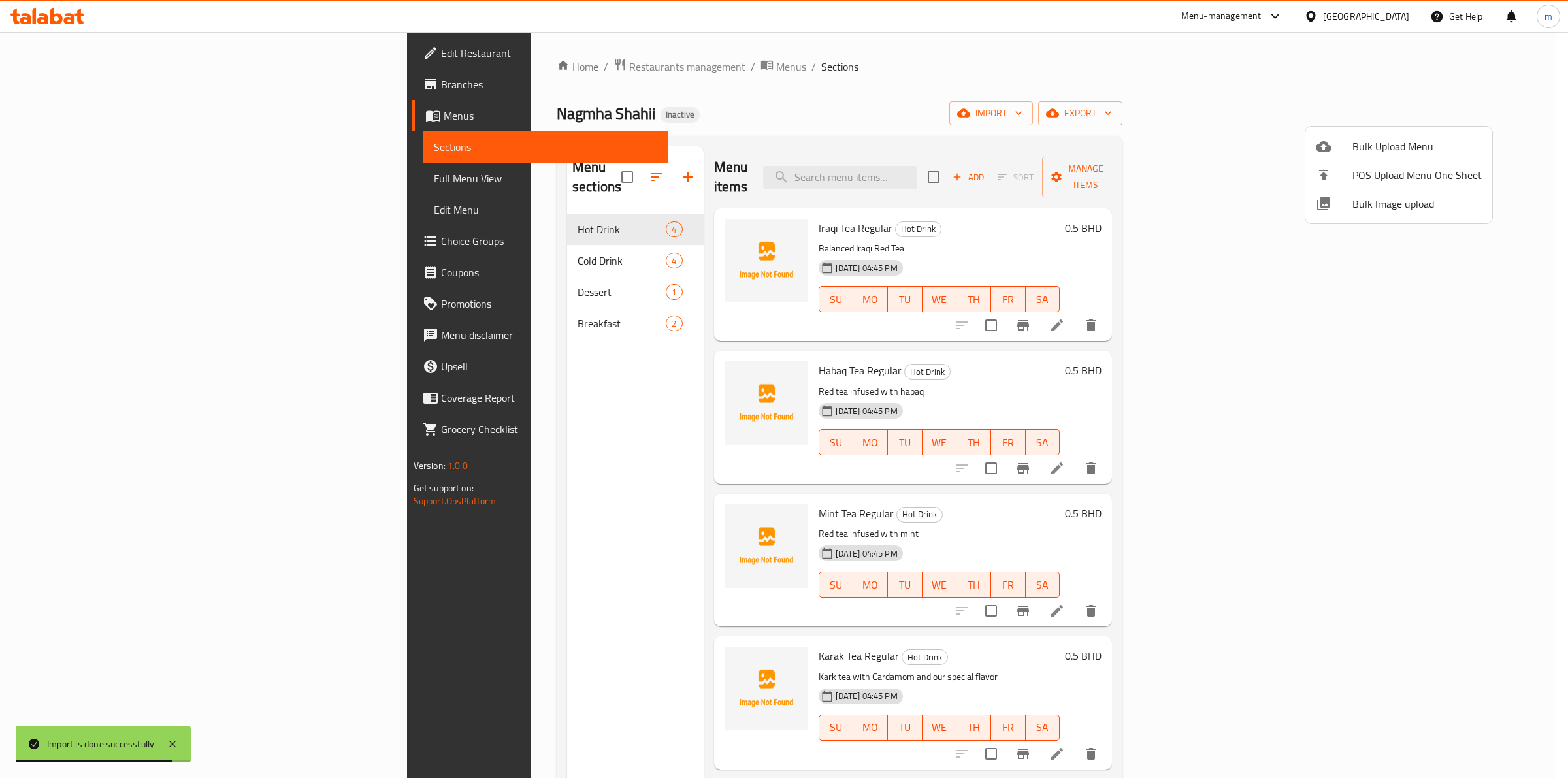
click at [93, 180] on div at bounding box center [784, 389] width 1568 height 778
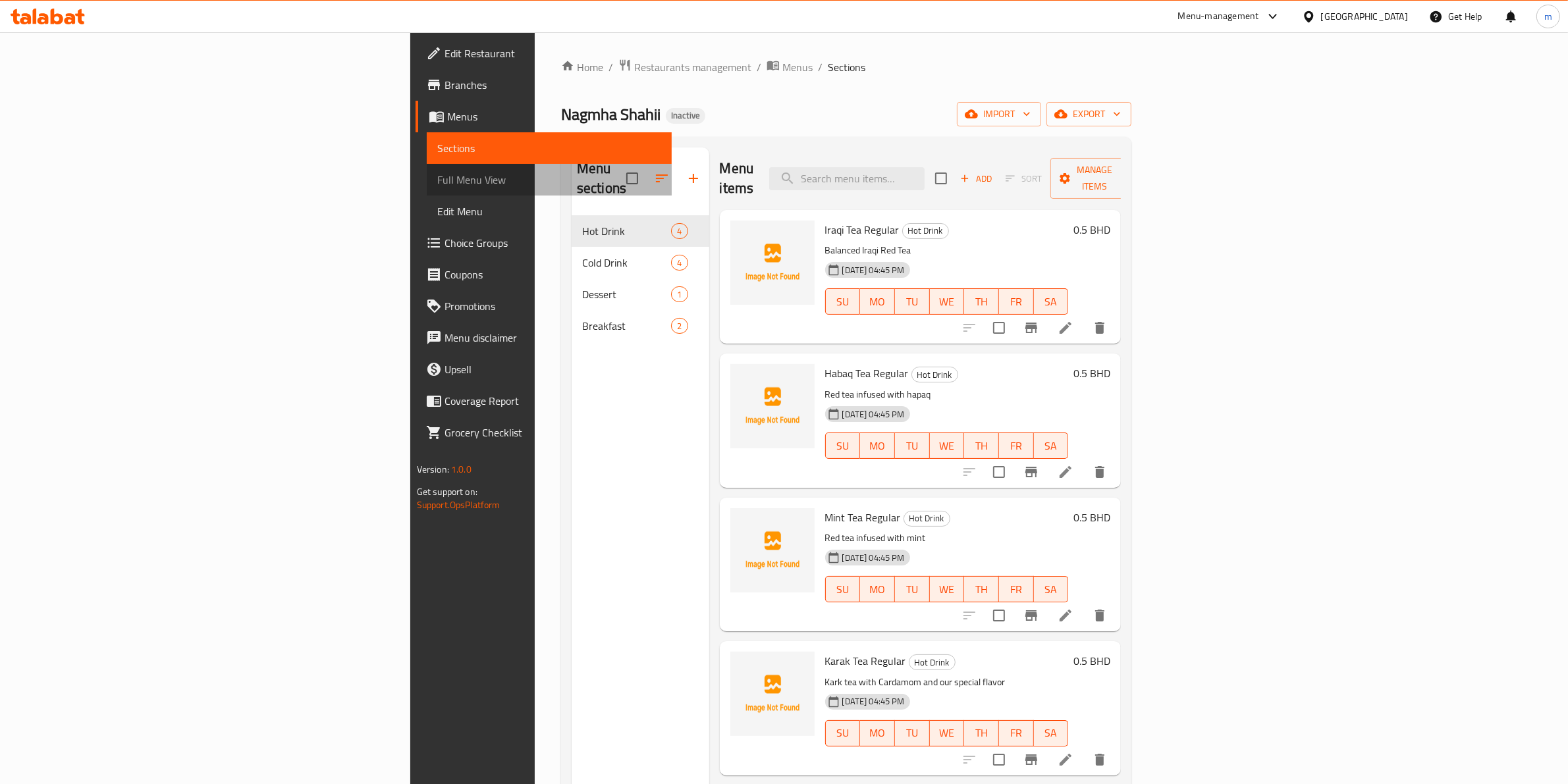
click at [437, 179] on span "Full Menu View" at bounding box center [550, 180] width 225 height 16
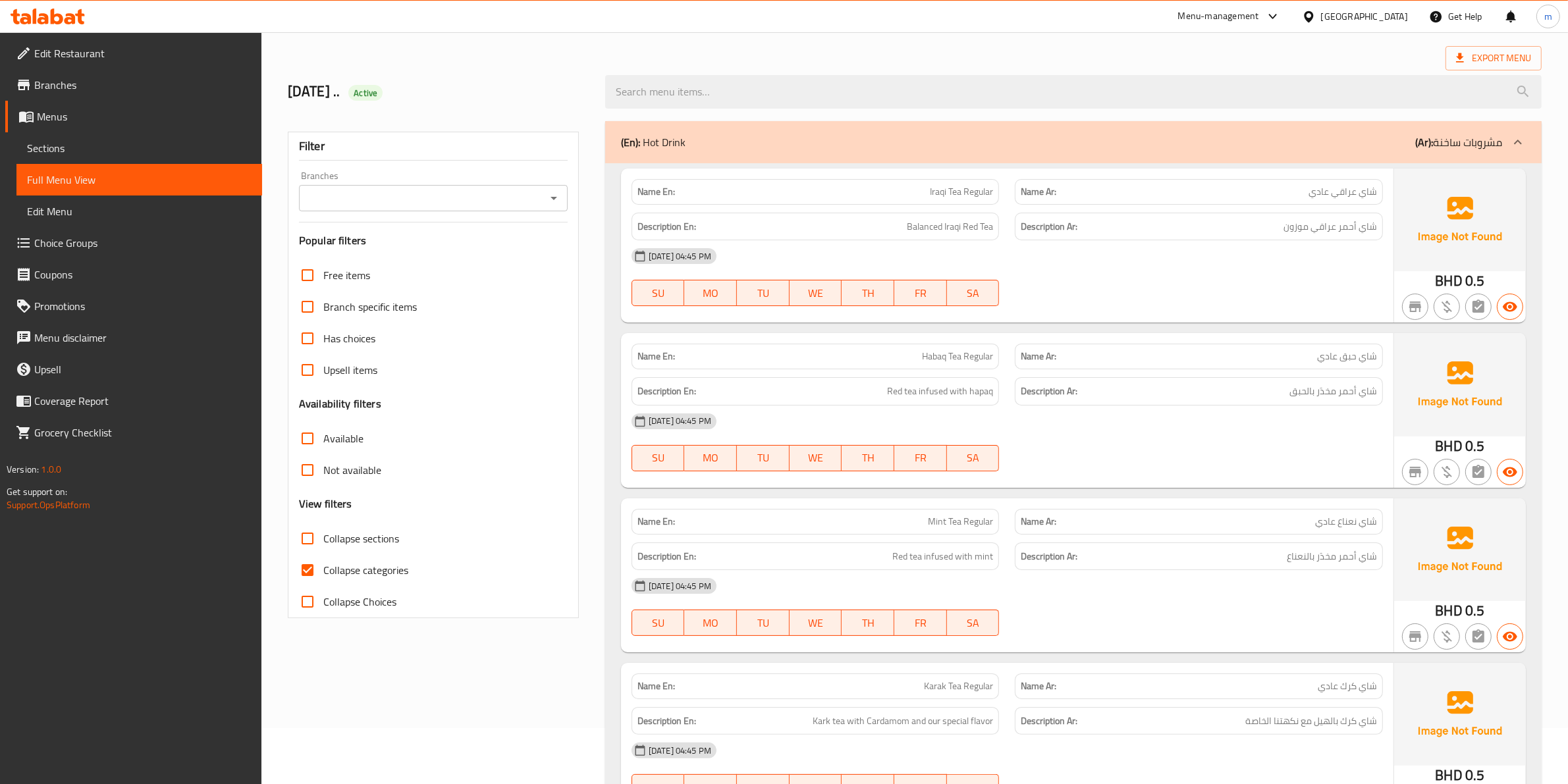
scroll to position [165, 0]
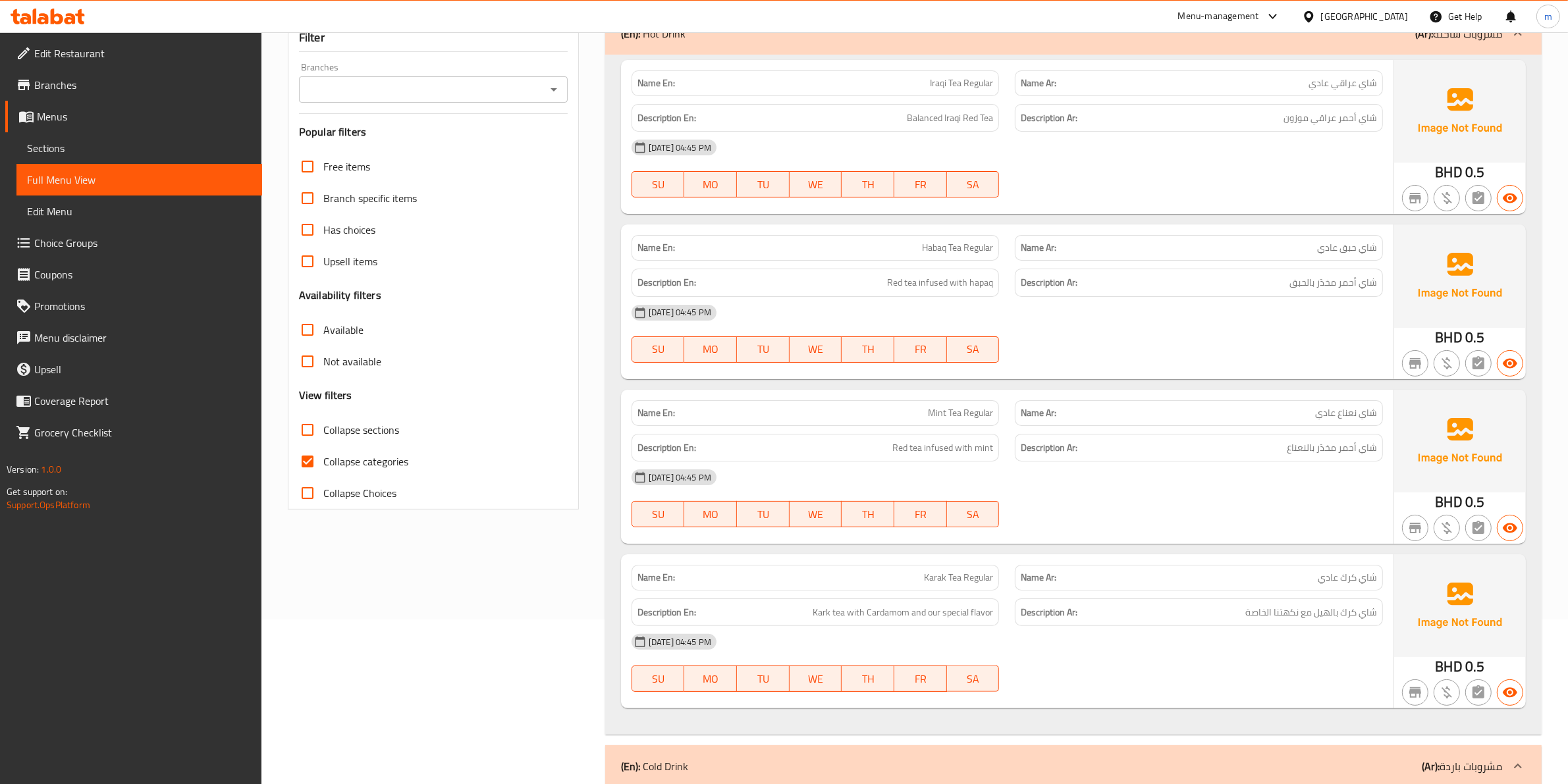
click at [350, 456] on span "Collapse categories" at bounding box center [366, 461] width 85 height 16
click at [323, 456] on input "Collapse categories" at bounding box center [307, 461] width 32 height 32
checkbox input "false"
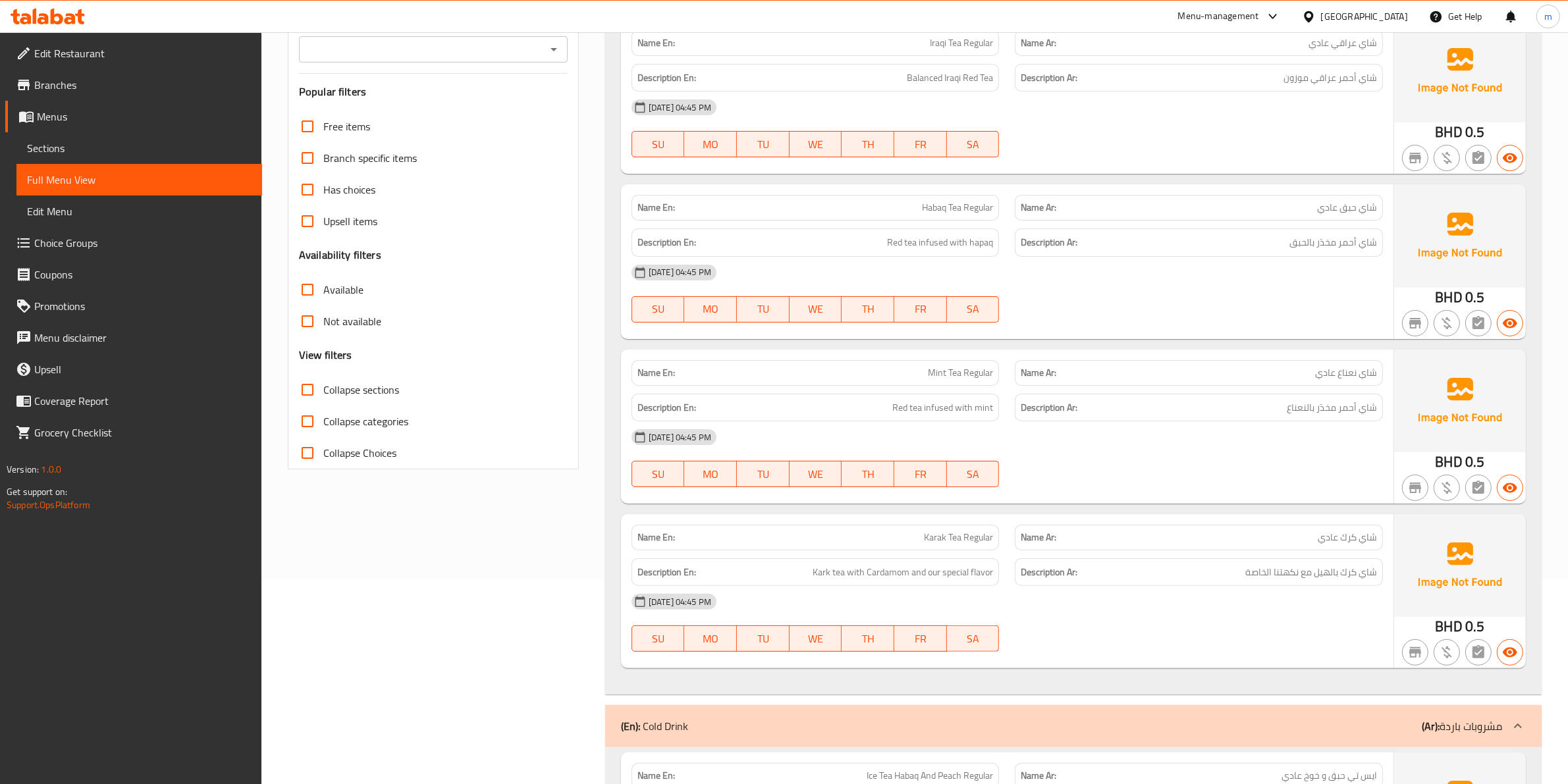
scroll to position [247, 0]
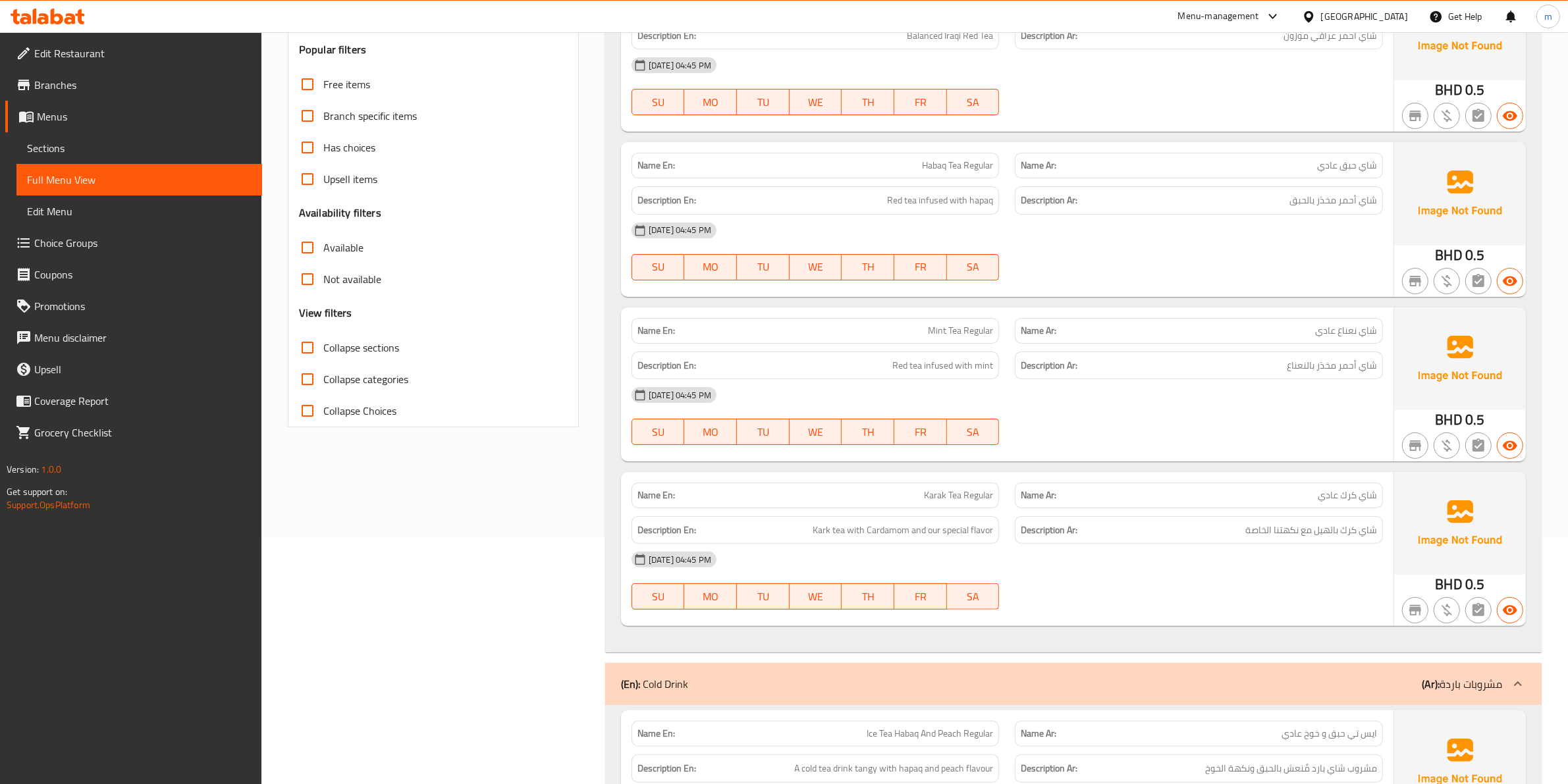
drag, startPoint x: 712, startPoint y: 198, endPoint x: 710, endPoint y: 205, distance: 7.3
drag, startPoint x: 710, startPoint y: 205, endPoint x: 761, endPoint y: 57, distance: 156.5
click at [761, 57] on div "17-09-2025 04:45 PM" at bounding box center [1007, 65] width 767 height 32
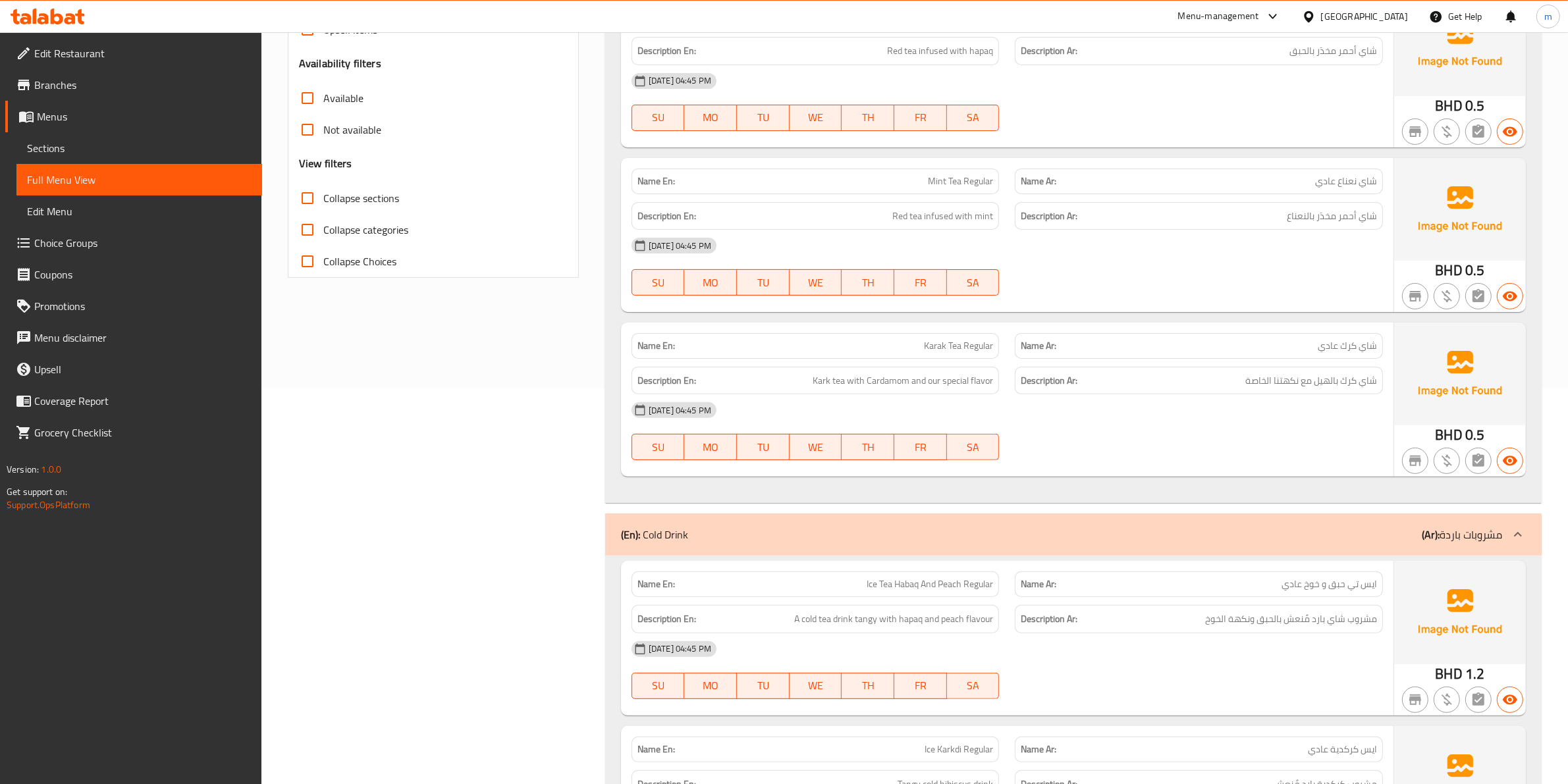
scroll to position [411, 0]
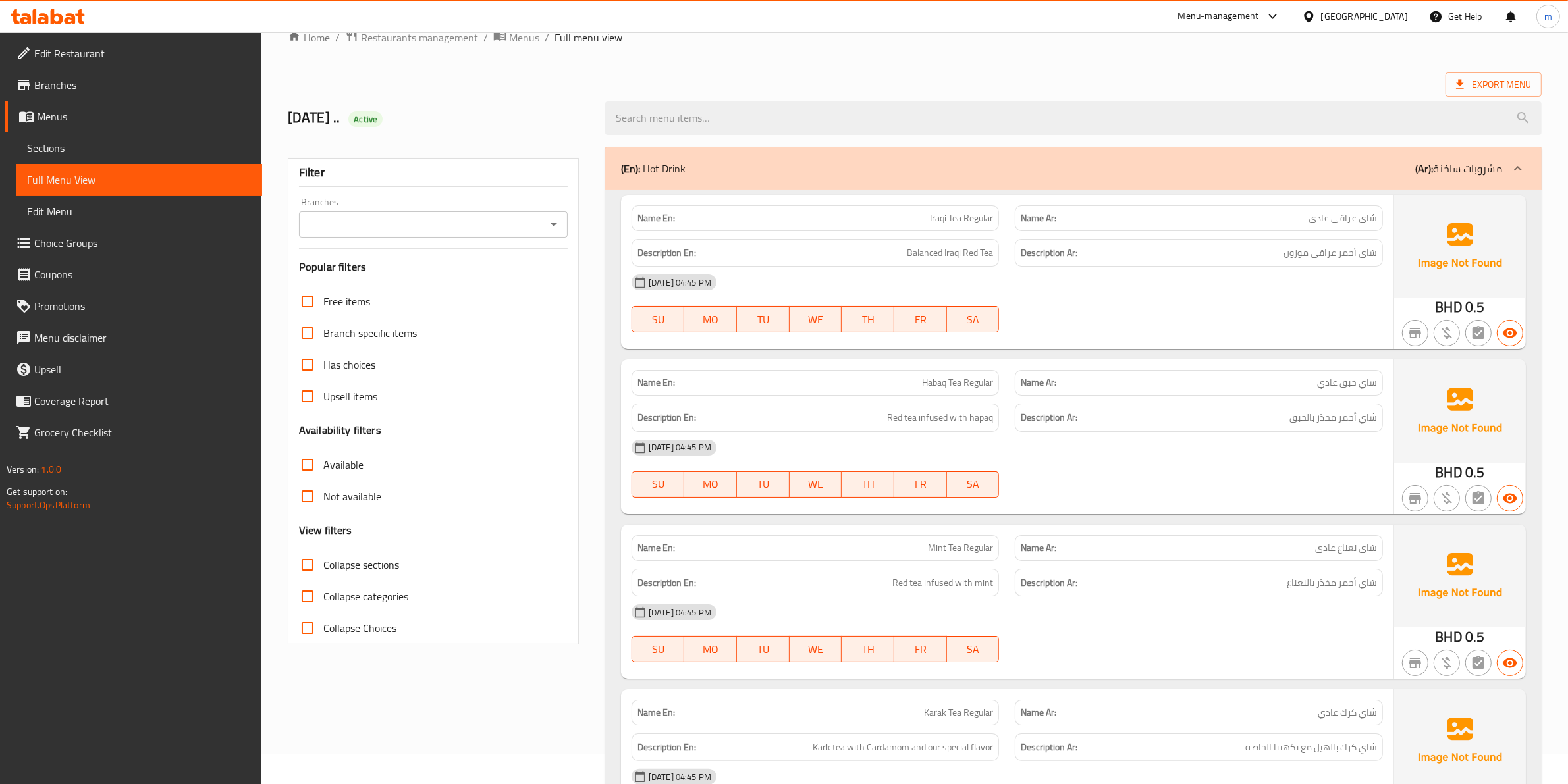
scroll to position [0, 0]
